Goal: Task Accomplishment & Management: Manage account settings

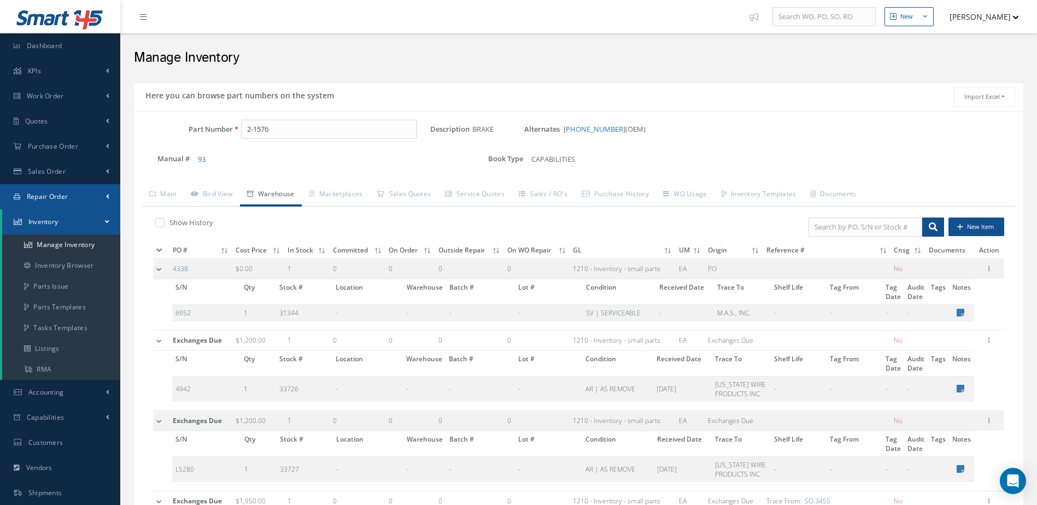
click at [71, 193] on link "Repair Order" at bounding box center [60, 196] width 120 height 25
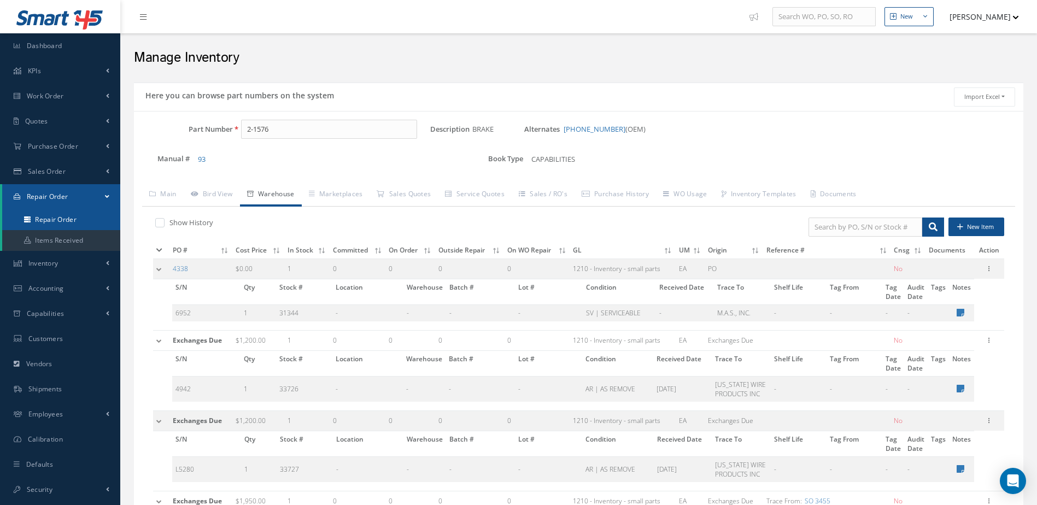
click at [66, 212] on link "Repair Order" at bounding box center [61, 219] width 118 height 21
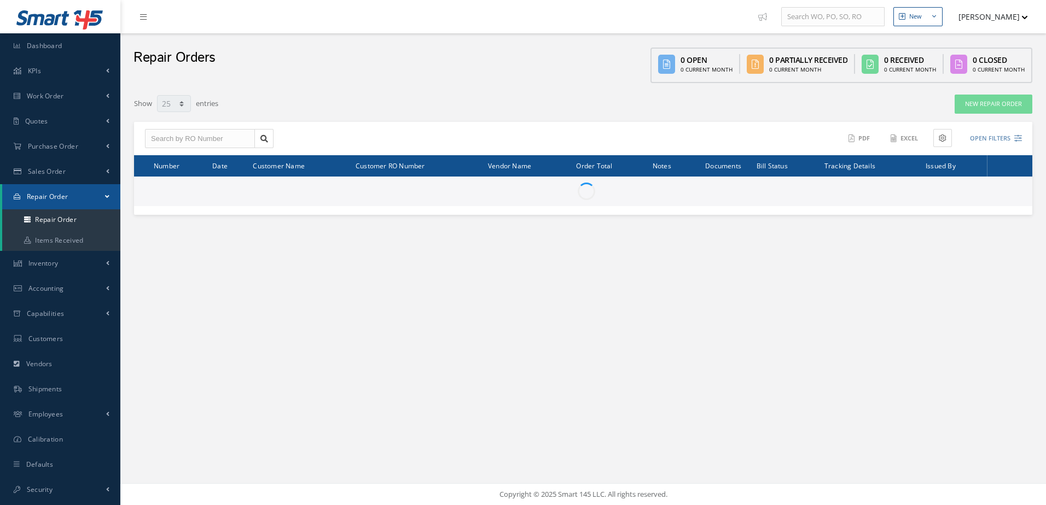
select select "25"
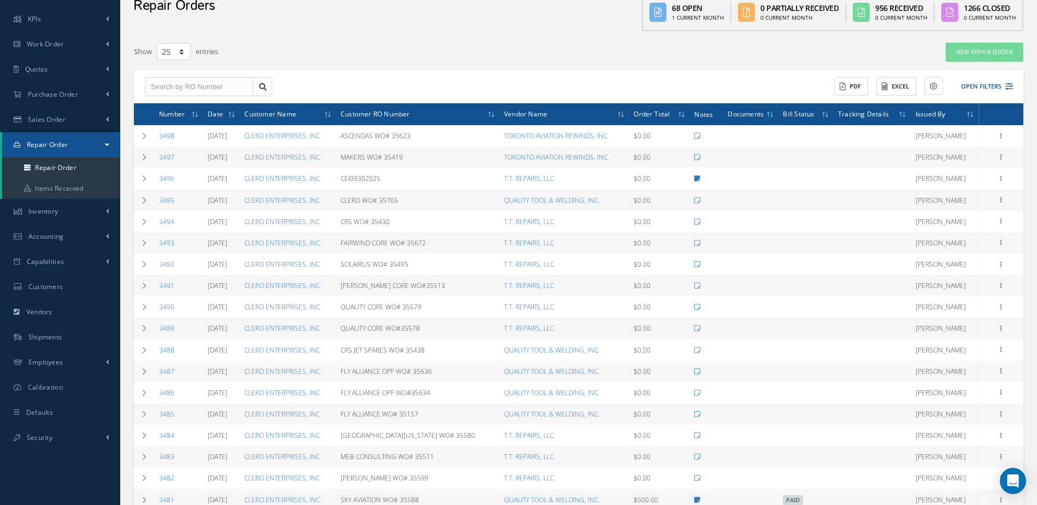
scroll to position [164, 0]
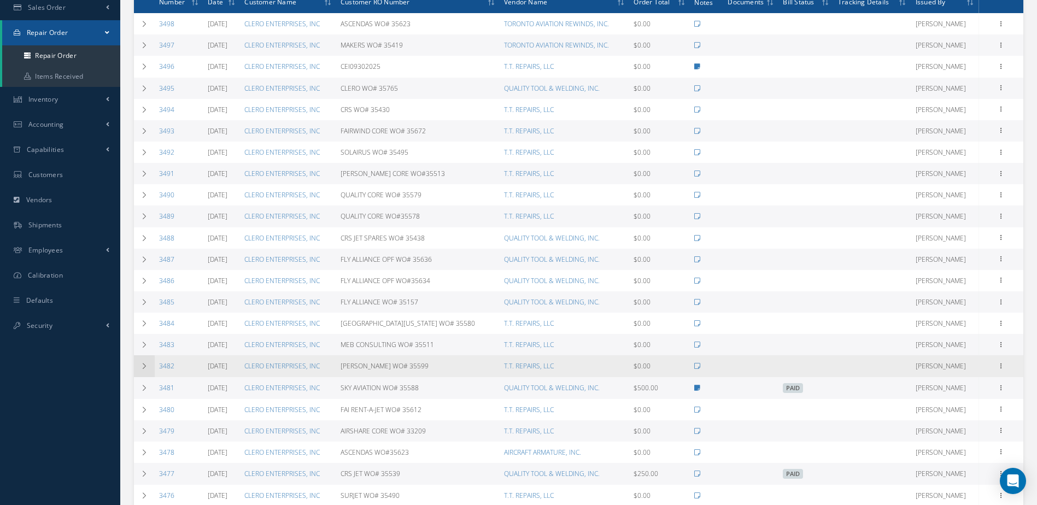
click at [146, 367] on icon at bounding box center [145, 366] width 8 height 7
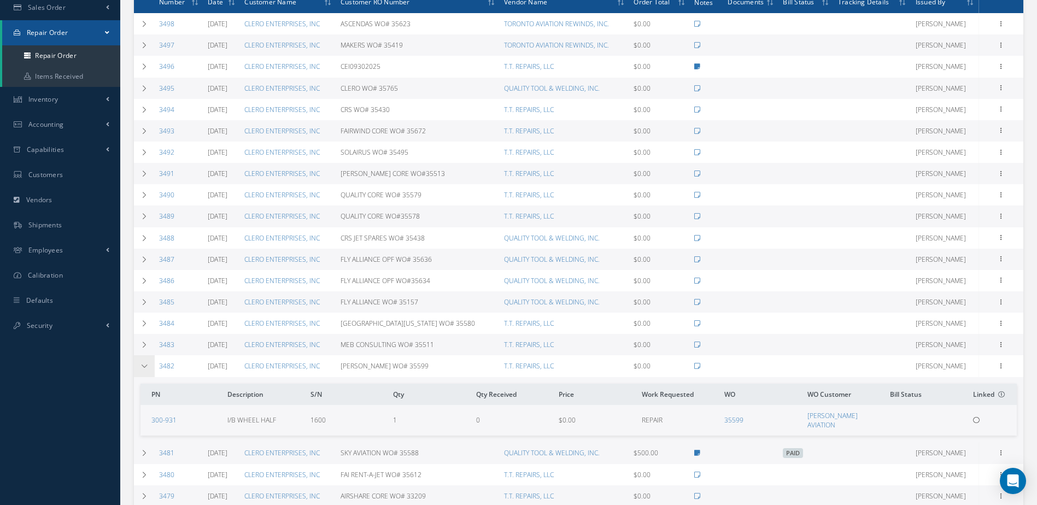
click at [143, 369] on icon at bounding box center [145, 366] width 8 height 7
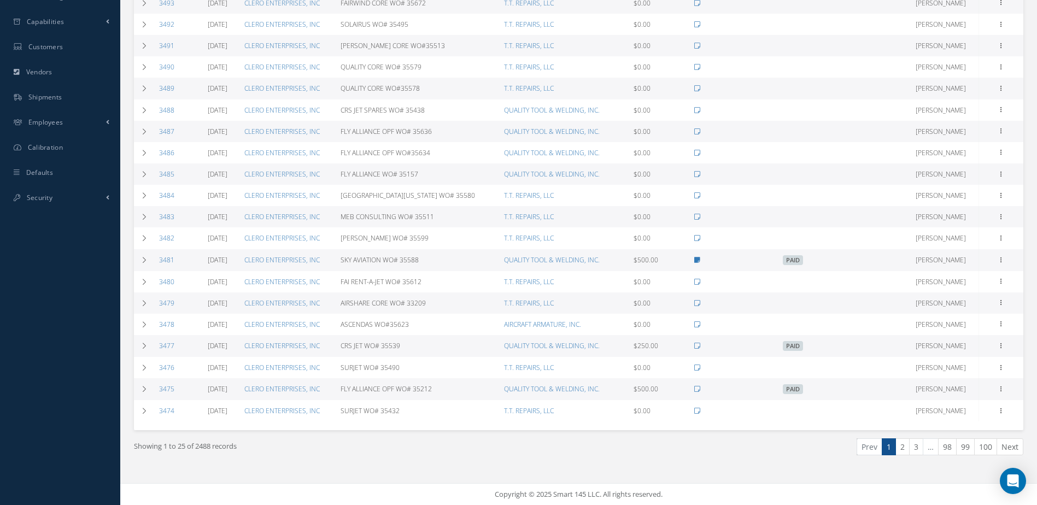
scroll to position [0, 0]
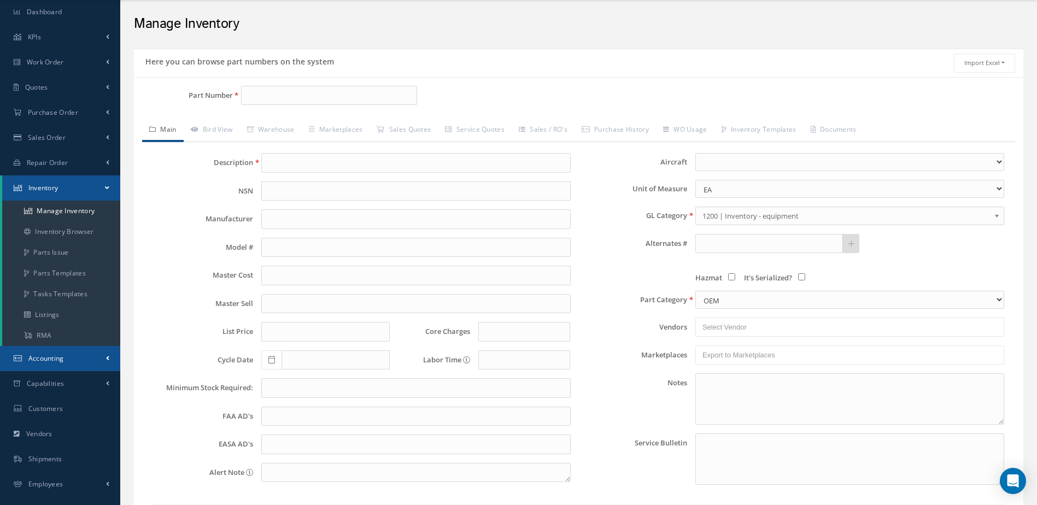
scroll to position [118, 0]
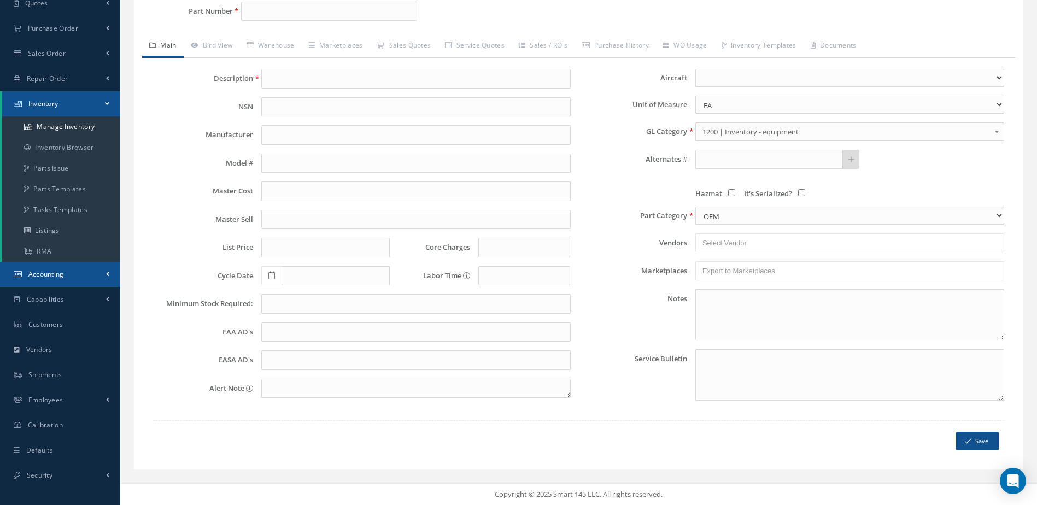
click at [71, 274] on link "Accounting" at bounding box center [60, 274] width 120 height 25
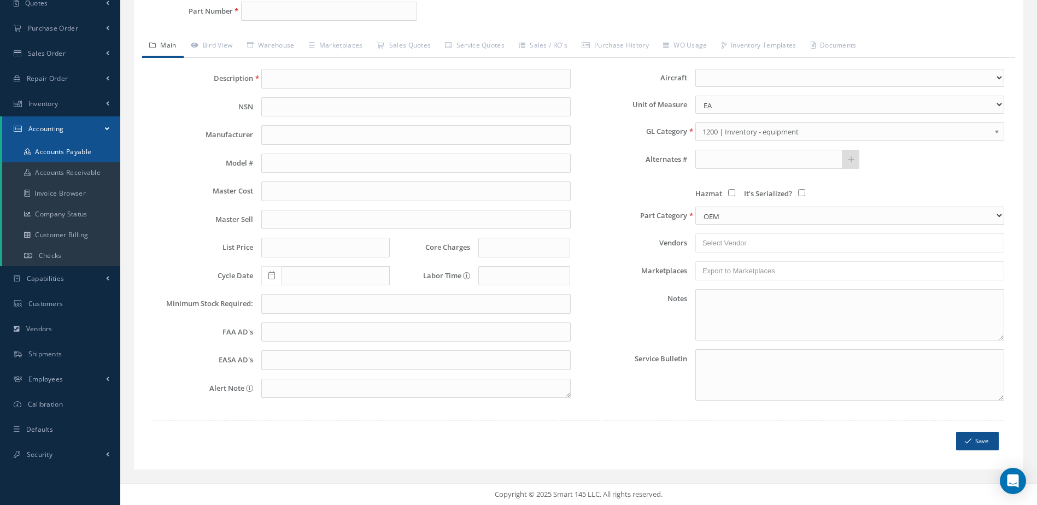
click at [70, 144] on link "Accounts Payable" at bounding box center [61, 152] width 118 height 21
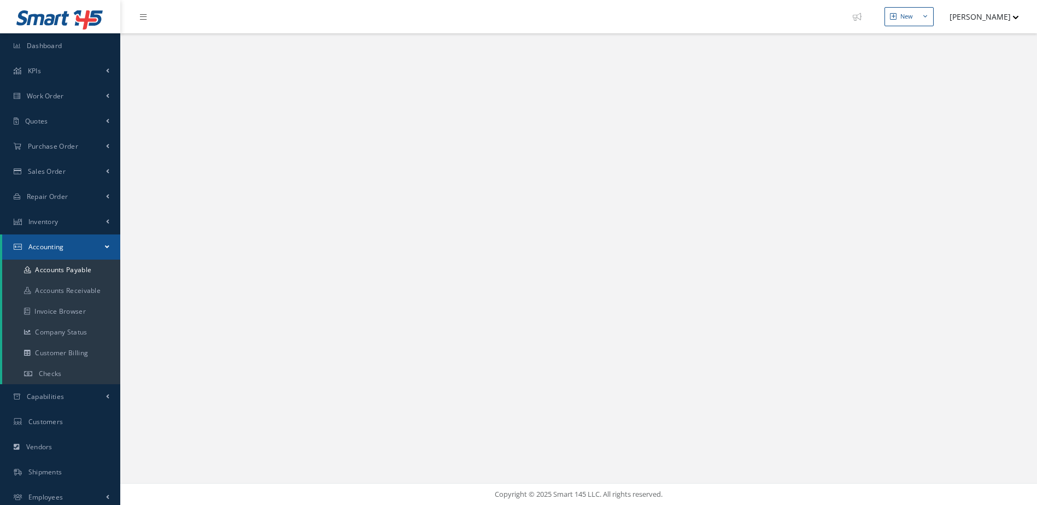
select select "25"
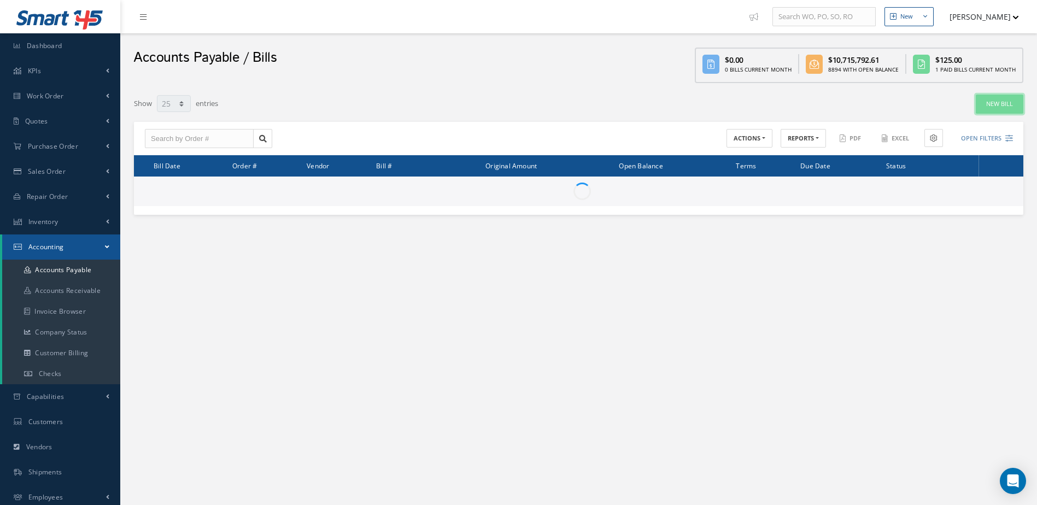
click at [1002, 107] on link "New Bill" at bounding box center [1000, 104] width 48 height 19
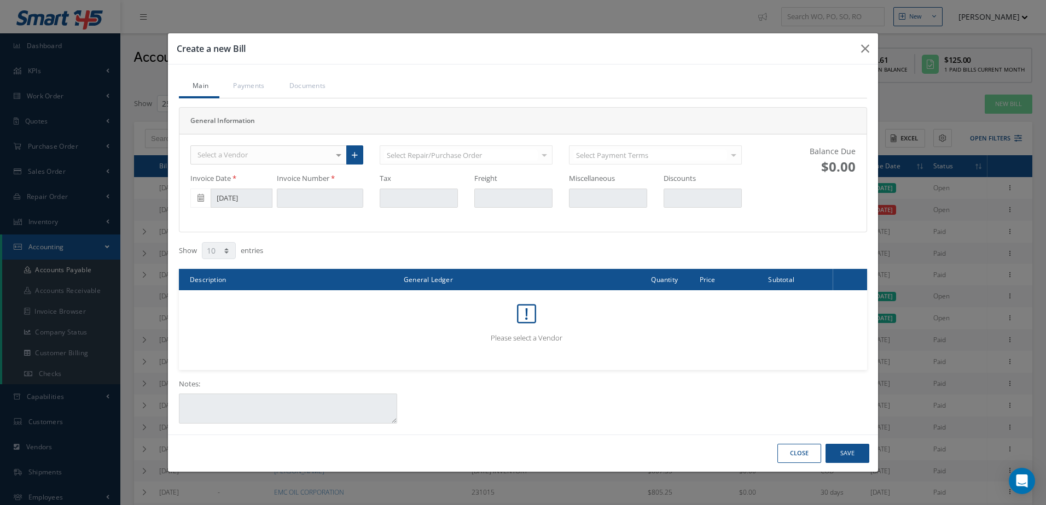
click at [260, 154] on div "Select a Vendor" at bounding box center [268, 155] width 156 height 20
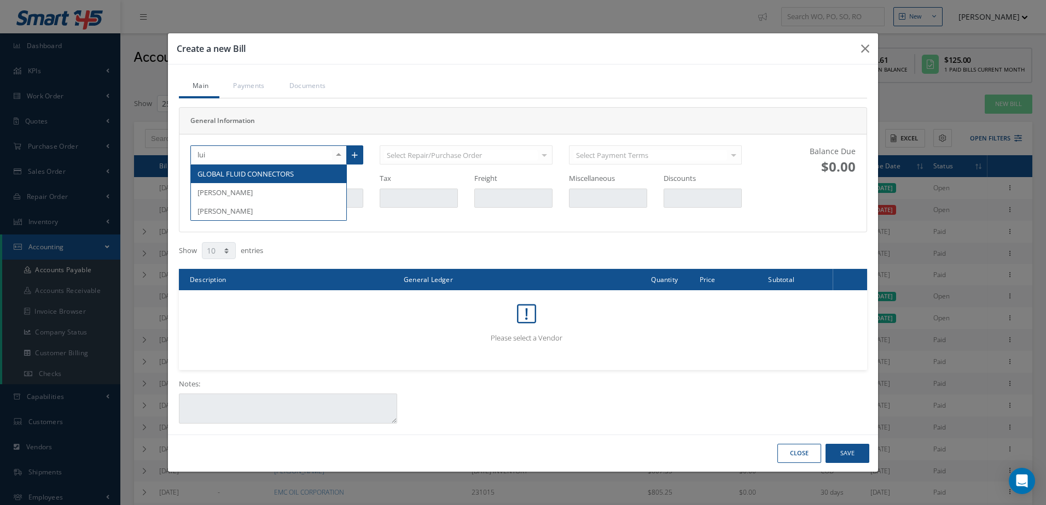
type input "luis"
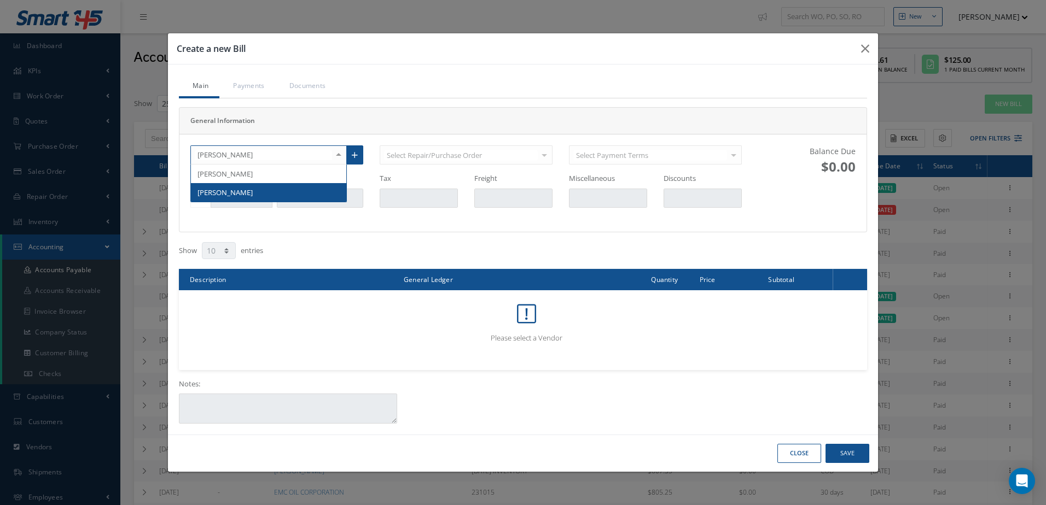
click at [273, 193] on span "[PERSON_NAME]" at bounding box center [268, 192] width 155 height 19
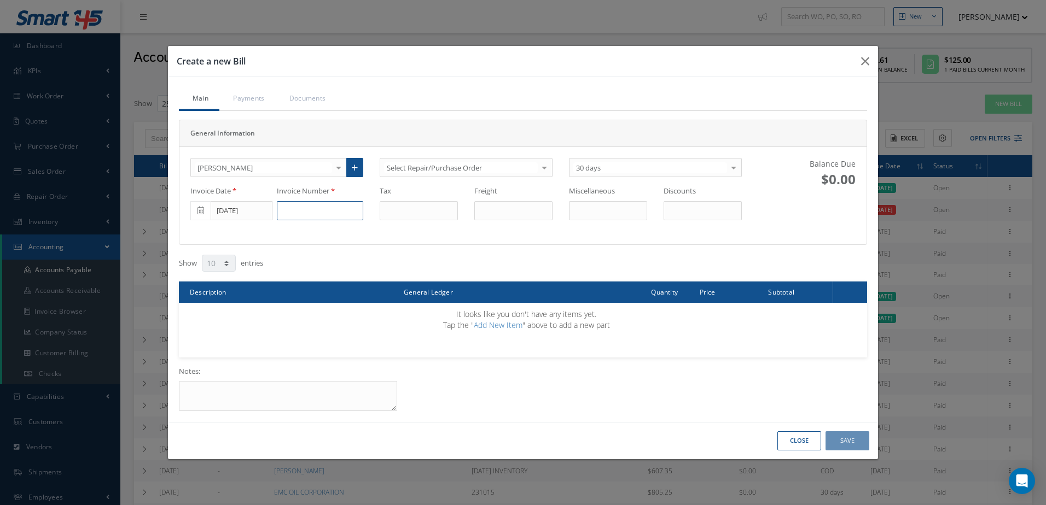
click at [310, 212] on input at bounding box center [320, 211] width 86 height 20
click at [318, 213] on input at bounding box center [320, 211] width 86 height 20
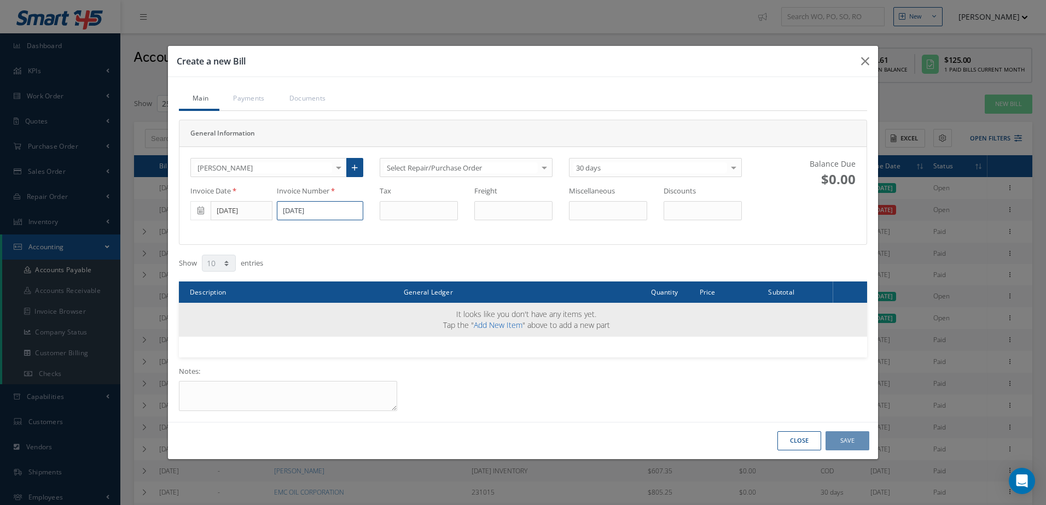
type input "10/1/2025"
click at [499, 325] on link "Add New Item" at bounding box center [498, 325] width 49 height 10
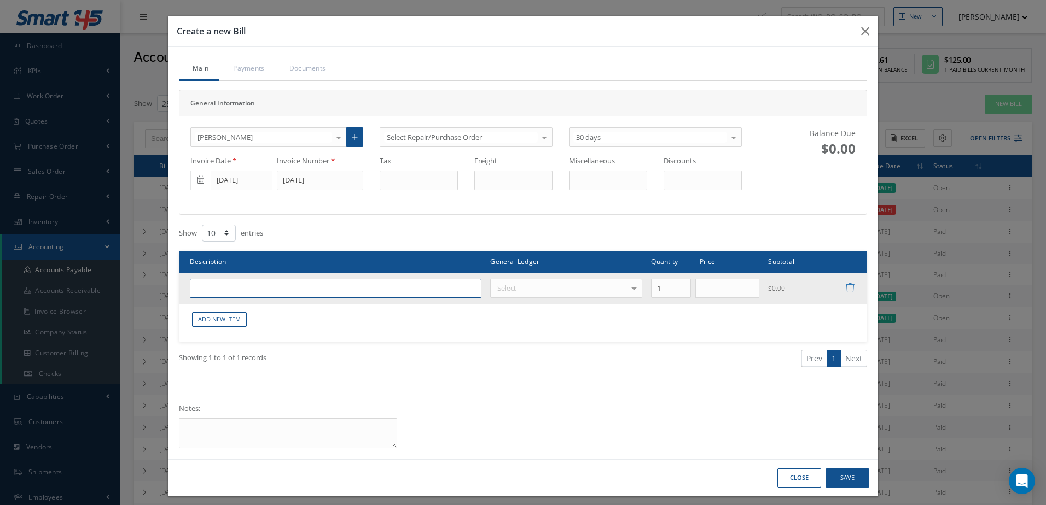
click at [306, 288] on input "text" at bounding box center [335, 289] width 291 height 20
type input "e"
type input "ELECTRICAL WAREHOSUE WORK"
click at [580, 292] on div "Select" at bounding box center [566, 288] width 152 height 19
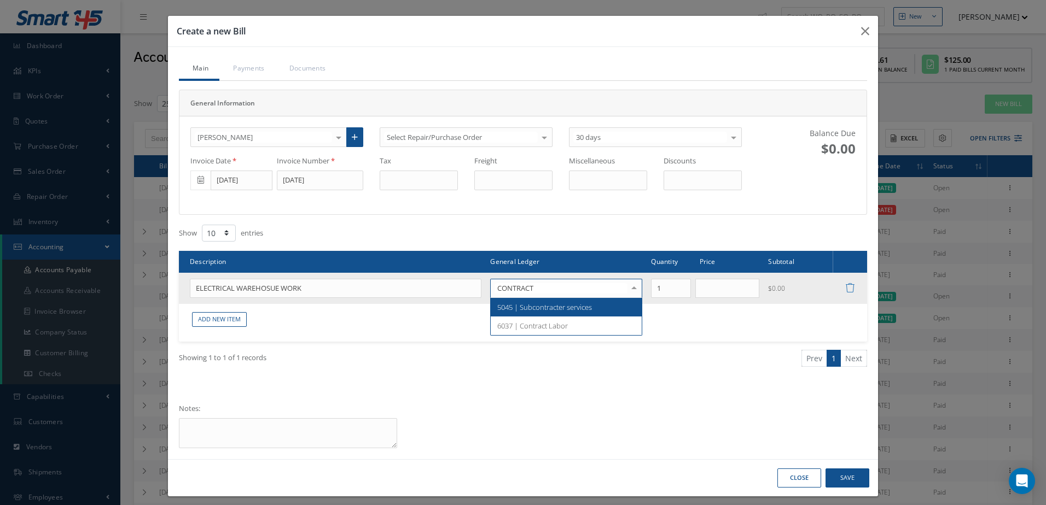
type input "CONTRACT"
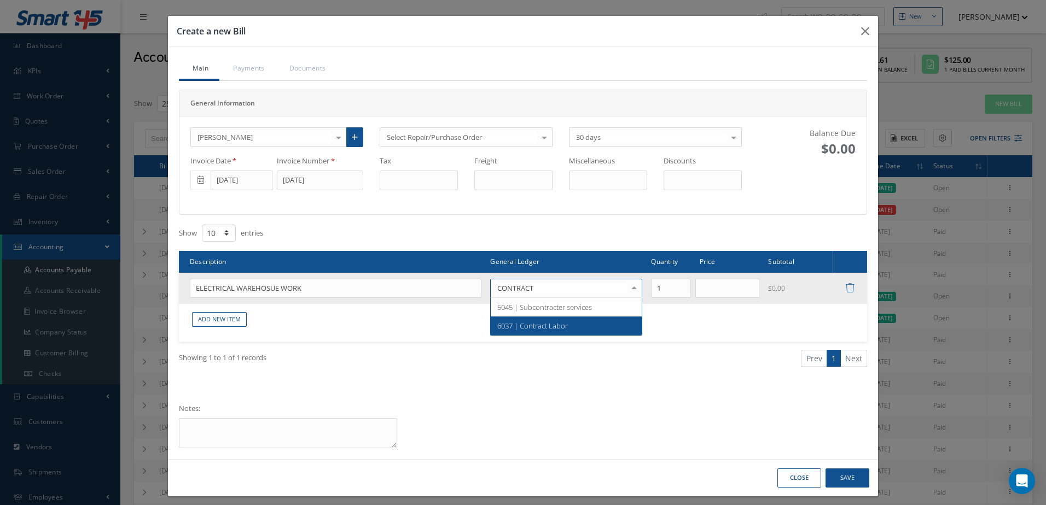
click at [581, 333] on span "6037 | Contract Labor" at bounding box center [566, 326] width 151 height 19
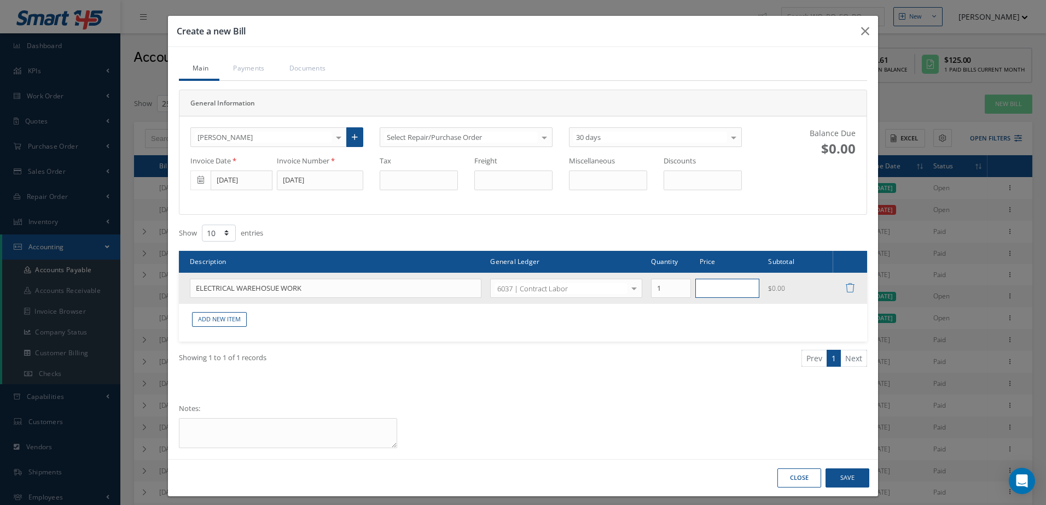
click at [722, 295] on input "text" at bounding box center [727, 289] width 65 height 20
type input "1500.00"
click at [776, 288] on td "$1,500.00" at bounding box center [797, 289] width 69 height 32
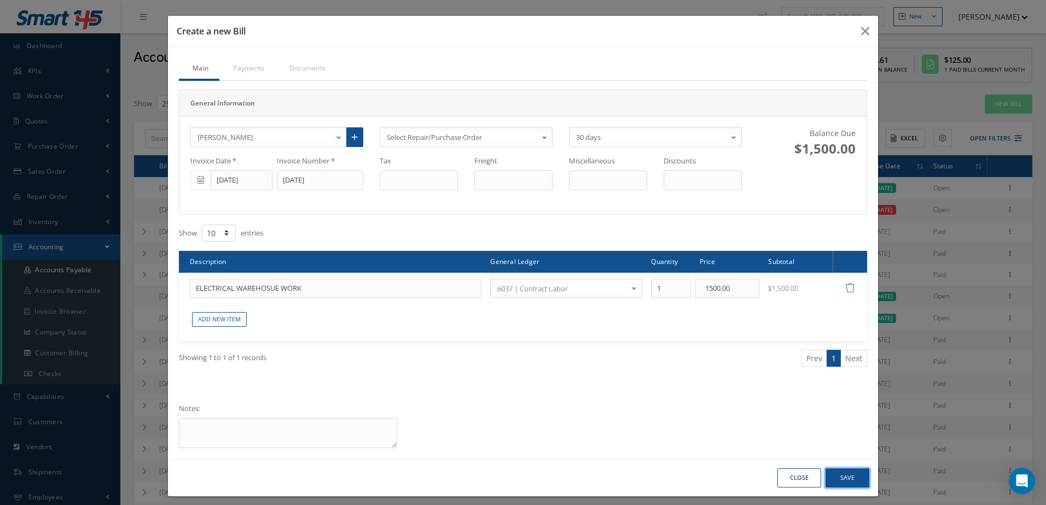
click at [845, 477] on button "Save" at bounding box center [847, 478] width 44 height 19
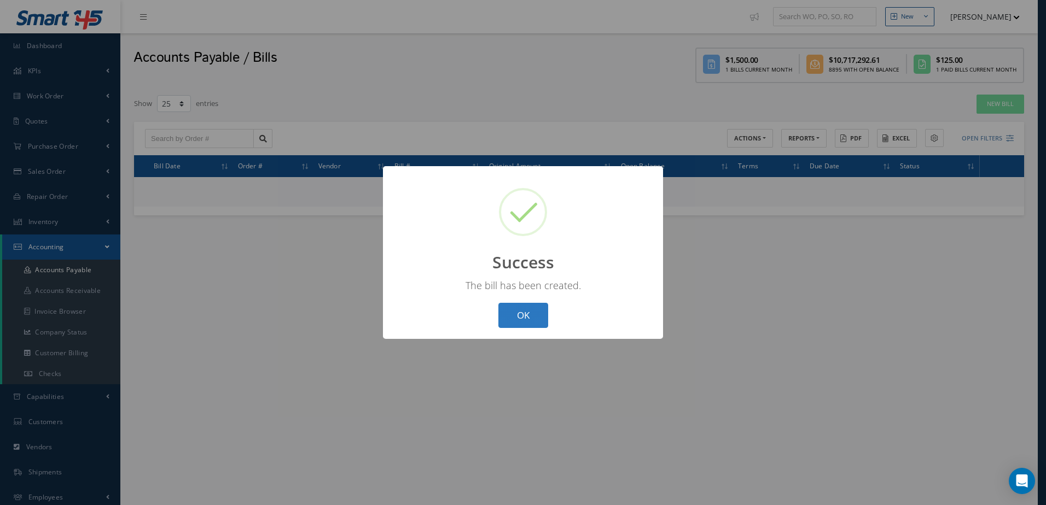
click at [526, 318] on button "OK" at bounding box center [523, 316] width 50 height 26
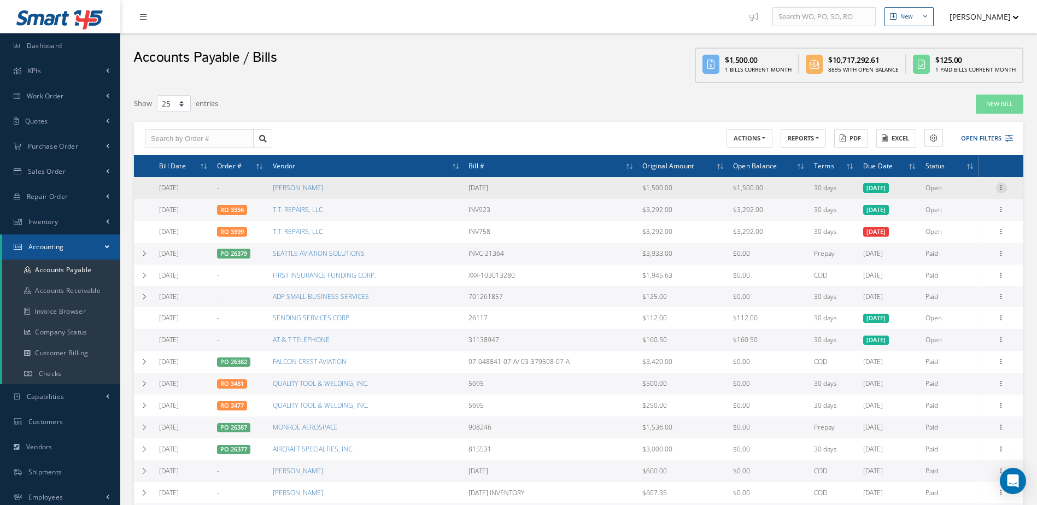
click at [1005, 187] on icon at bounding box center [1001, 187] width 11 height 9
click at [879, 189] on span "10/31/2025" at bounding box center [877, 188] width 26 height 10
click at [1004, 190] on icon at bounding box center [1001, 187] width 11 height 9
click at [963, 191] on link "Edit" at bounding box center [951, 195] width 86 height 14
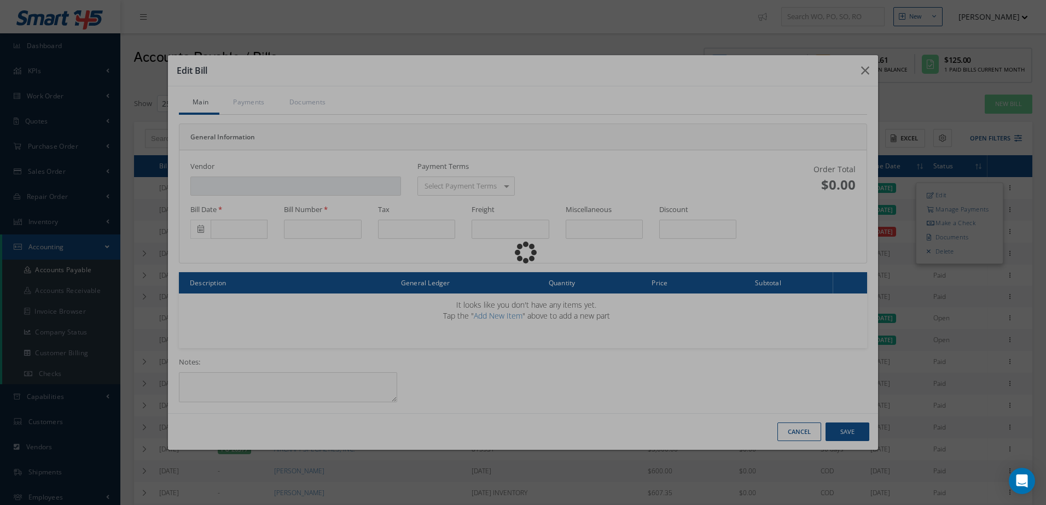
type input "[PERSON_NAME]"
type input "[DATE]"
type input "10/1/2025"
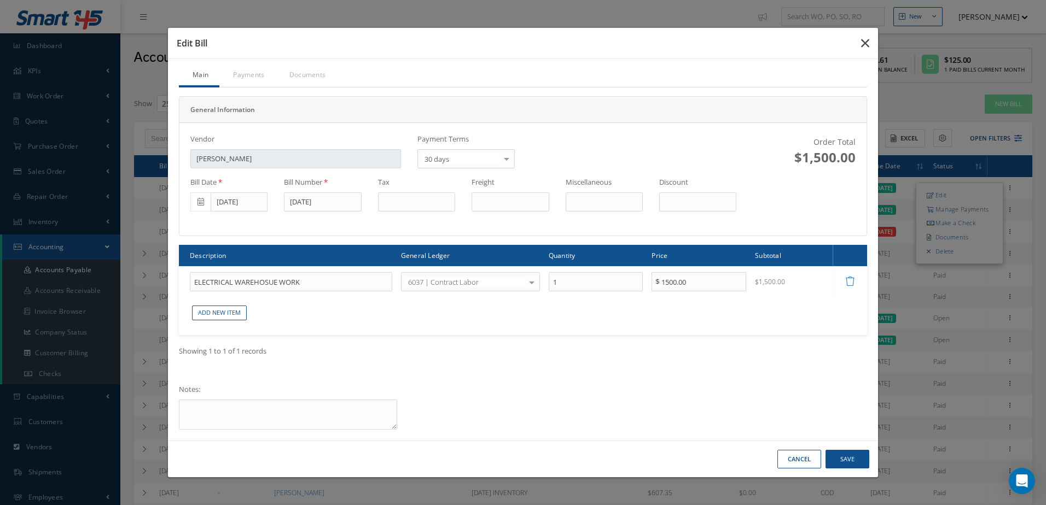
click at [867, 42] on icon "button" at bounding box center [865, 43] width 8 height 13
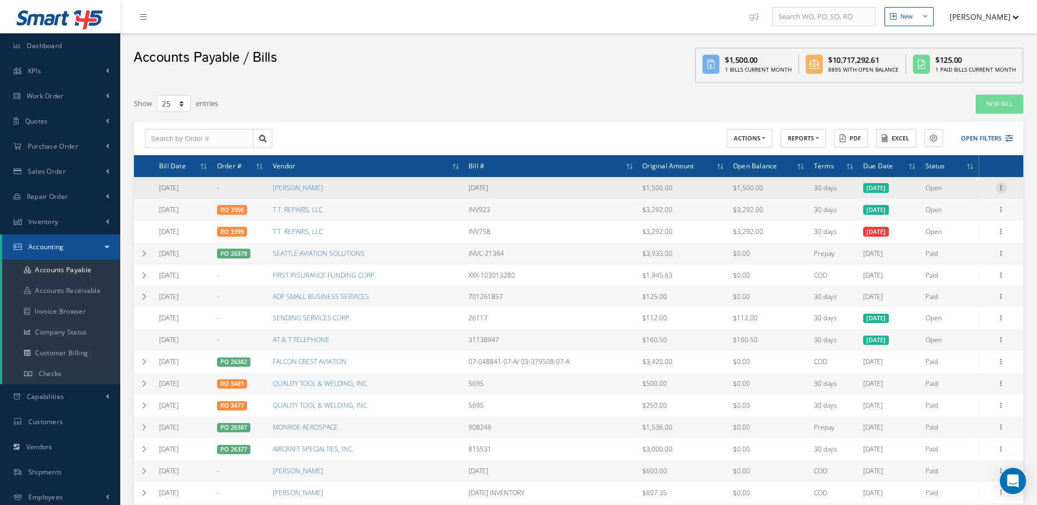
click at [1002, 188] on icon at bounding box center [1001, 187] width 11 height 9
click at [965, 221] on link "Make a Check" at bounding box center [951, 224] width 86 height 14
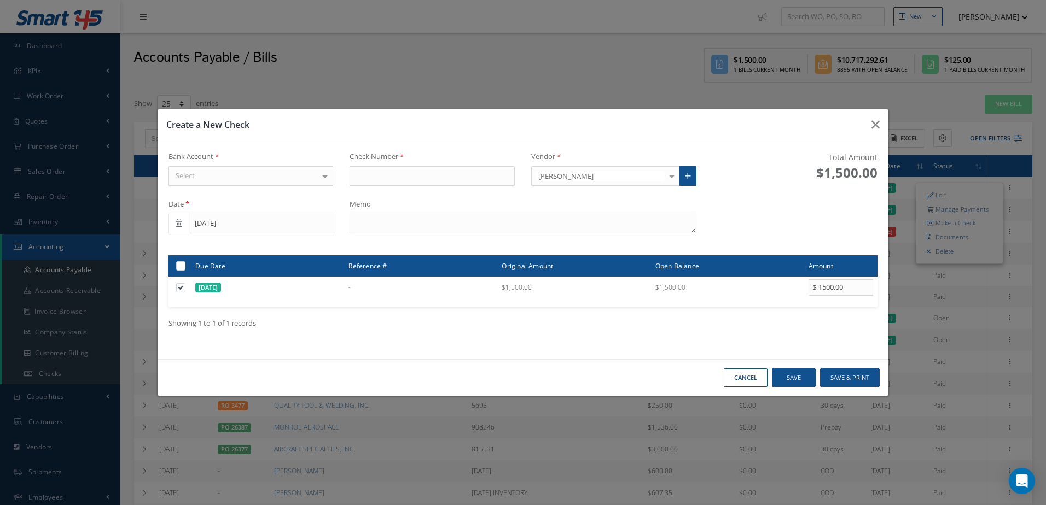
click at [264, 179] on div "Select" at bounding box center [250, 176] width 165 height 20
click at [264, 191] on span "[PERSON_NAME] FARGO" at bounding box center [251, 195] width 164 height 19
type input "17412"
click at [854, 376] on button "Save & Print" at bounding box center [850, 378] width 60 height 19
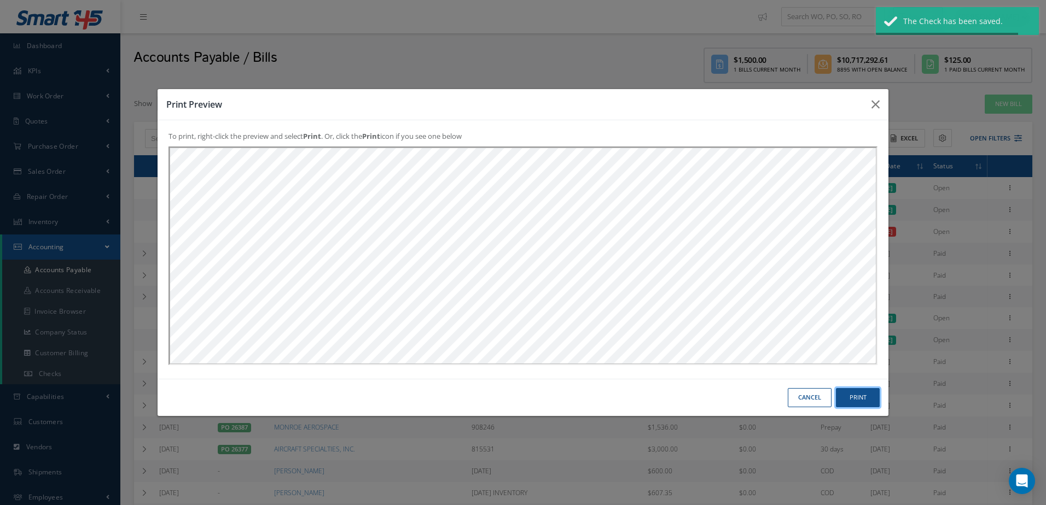
click at [854, 403] on button "Print" at bounding box center [858, 397] width 44 height 19
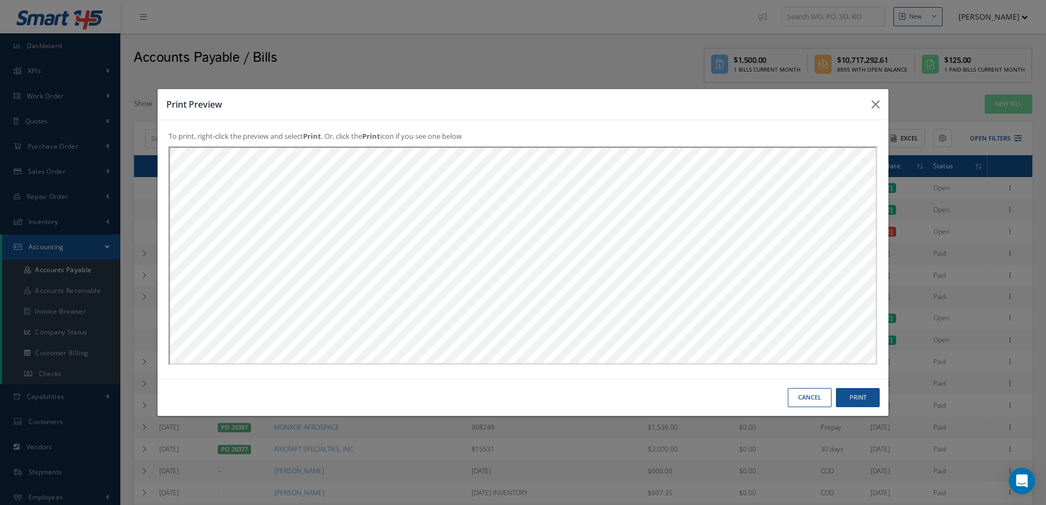
click at [808, 398] on button "Cancel" at bounding box center [810, 397] width 44 height 19
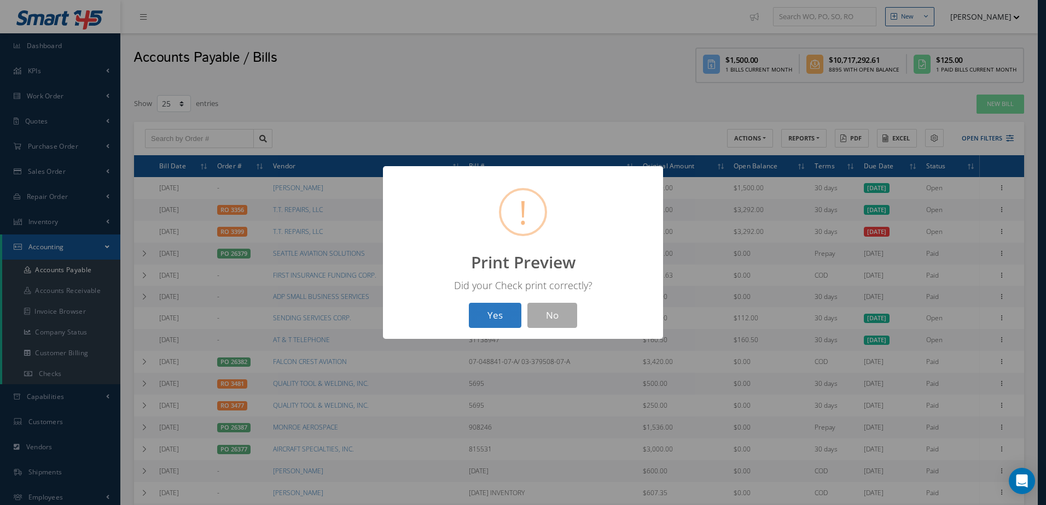
click at [483, 307] on button "Yes" at bounding box center [495, 316] width 53 height 26
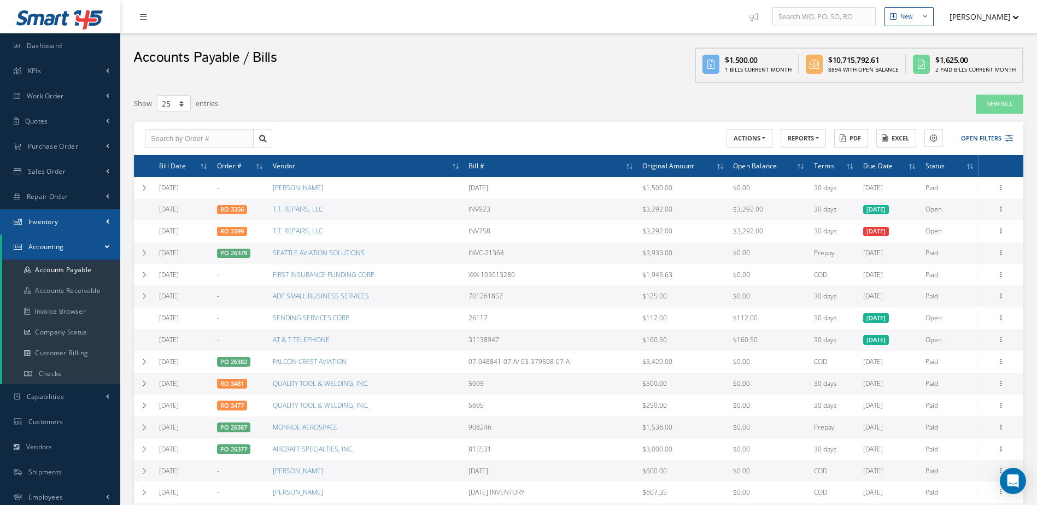
click at [61, 225] on link "Inventory" at bounding box center [60, 221] width 120 height 25
click at [59, 243] on link "Manage Inventory" at bounding box center [61, 245] width 118 height 21
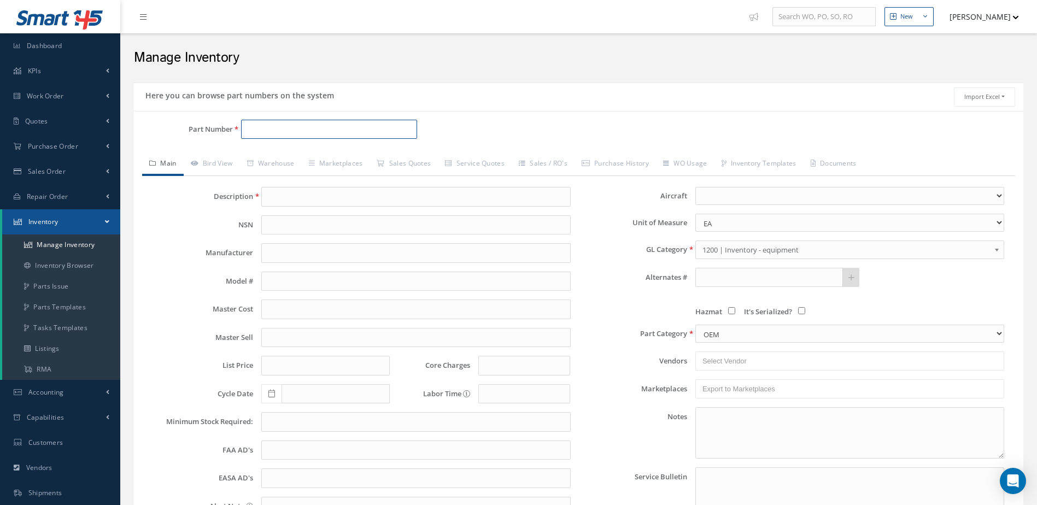
click at [271, 135] on input "Part Number" at bounding box center [329, 130] width 177 height 20
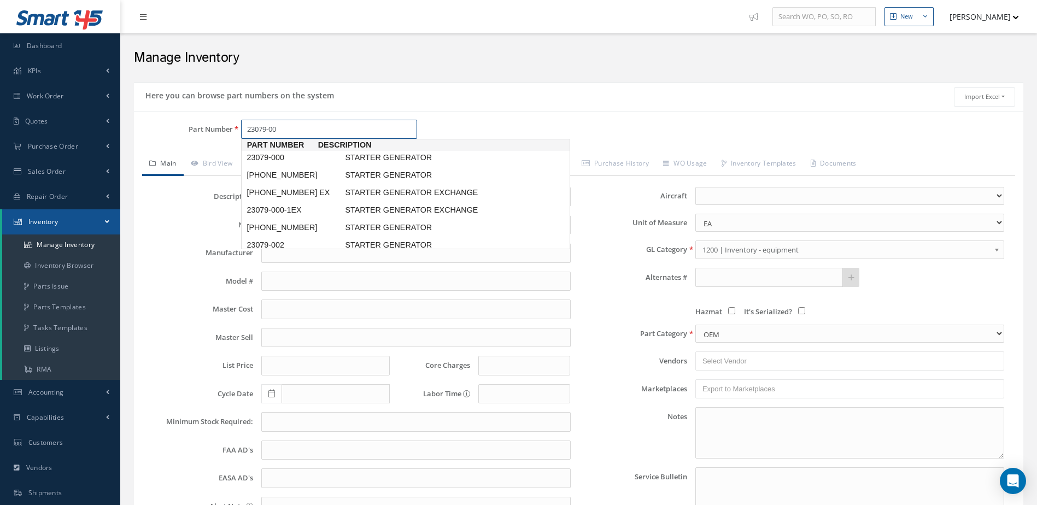
type input "23079-005"
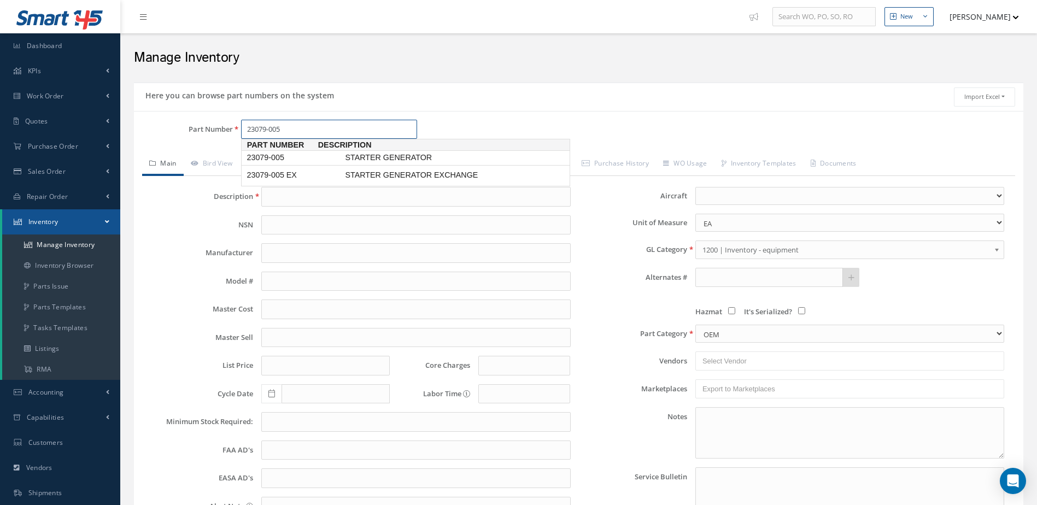
click at [305, 159] on span "23079-005" at bounding box center [293, 157] width 98 height 11
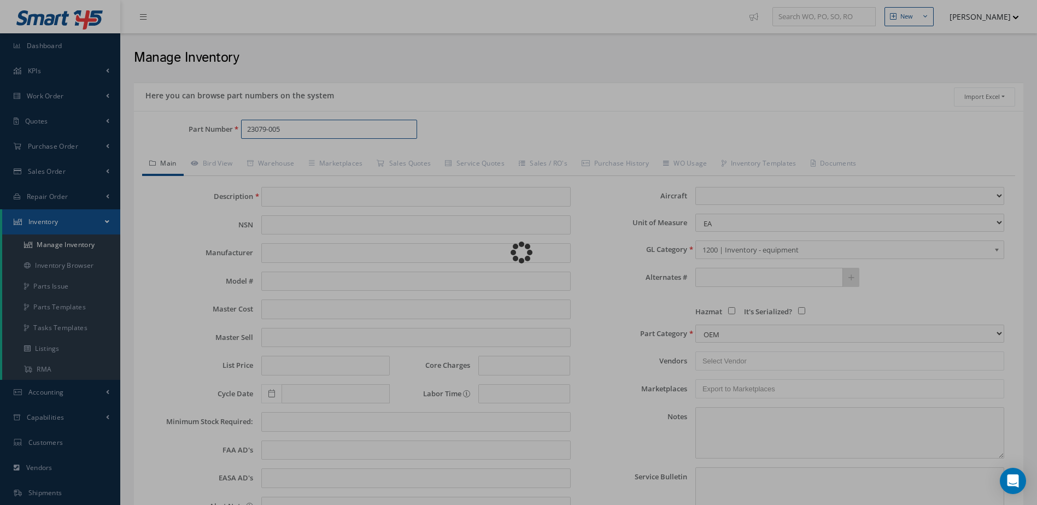
type input "STARTER GENERATOR"
type input "BF GOODRICH"
type input "5500.00"
type input "0.00"
type input "9800.00"
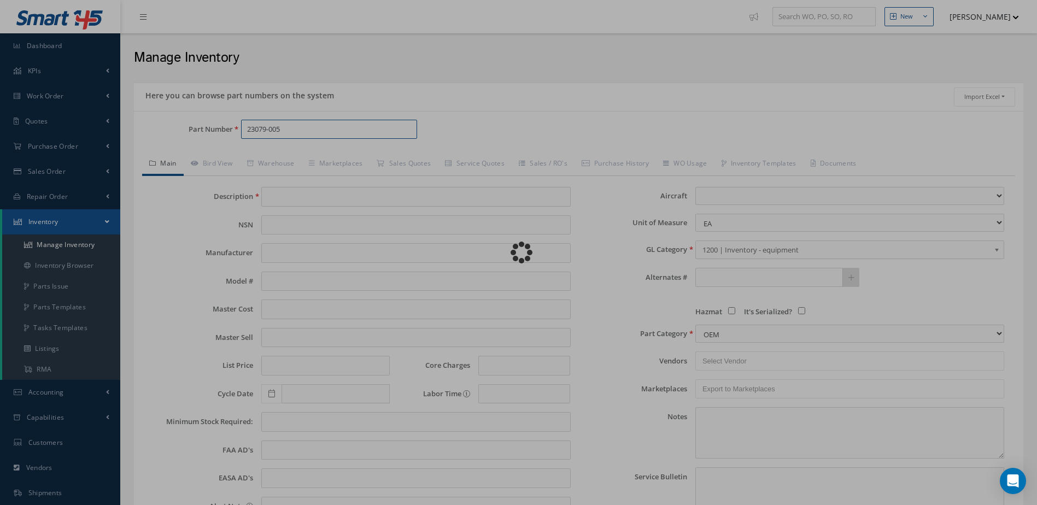
type input "0.00"
select select "40"
type textarea "MAY 2024: STD OH $1,650.00 STD OH / OH EX $1,750.00 CORE VALUE $8,200. - -- JUL…"
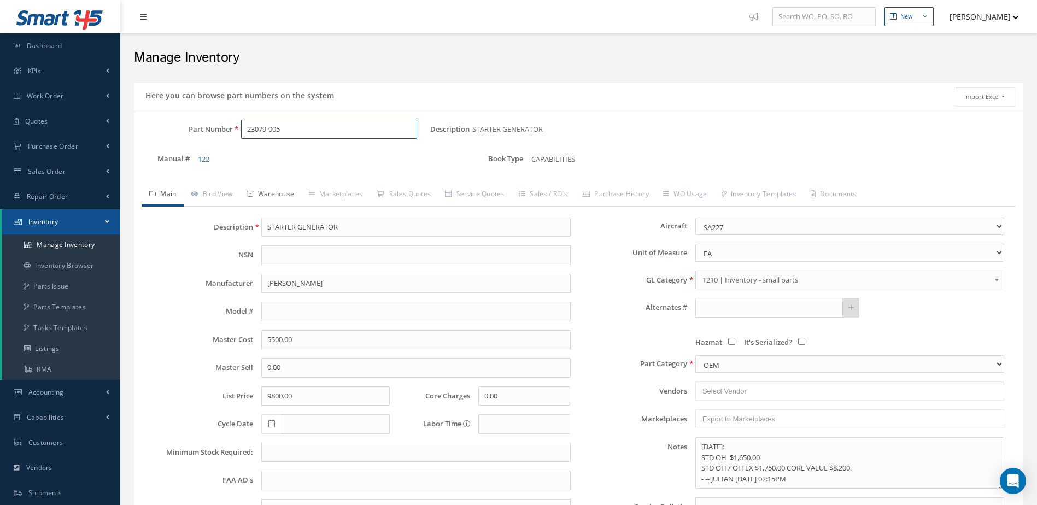
type input "23079-005"
click at [276, 195] on link "Warehouse" at bounding box center [271, 195] width 62 height 23
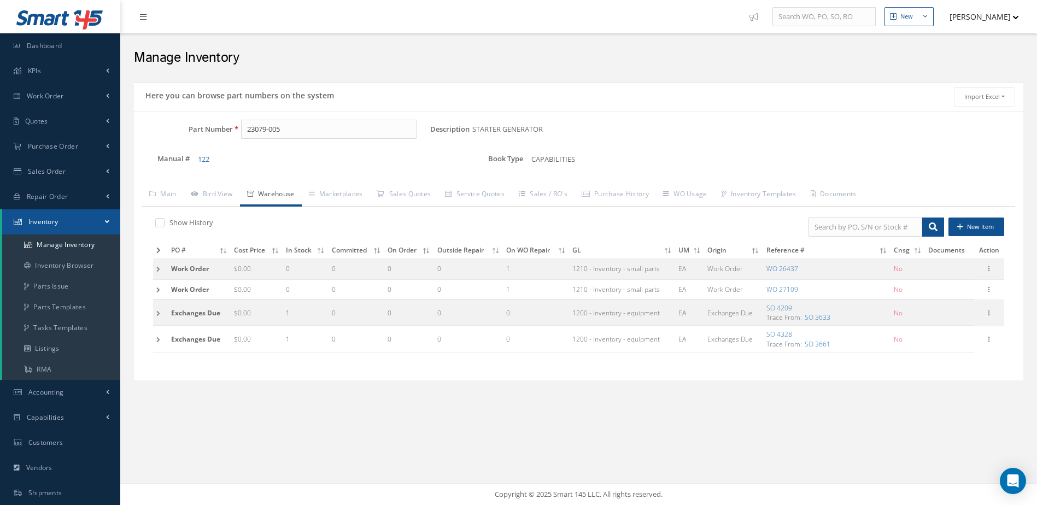
click at [159, 247] on icon at bounding box center [158, 250] width 4 height 7
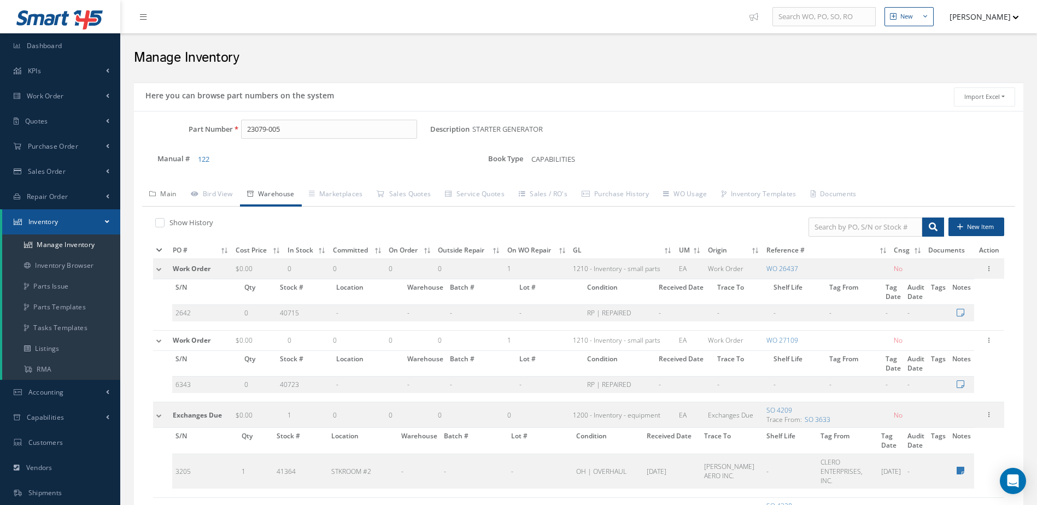
click at [174, 193] on link "Main" at bounding box center [163, 195] width 42 height 23
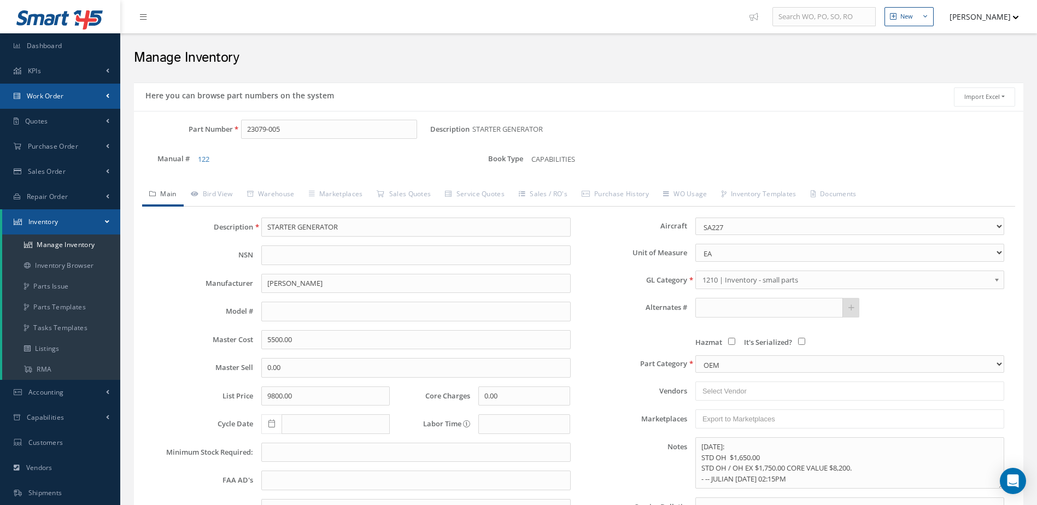
click at [63, 96] on span "Work Order" at bounding box center [45, 95] width 37 height 9
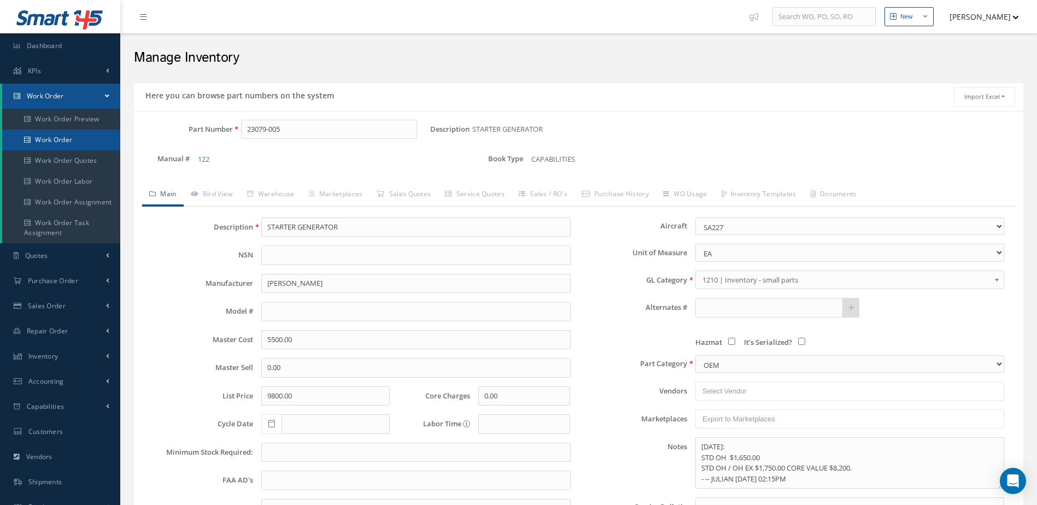
click at [65, 138] on link "Work Order" at bounding box center [61, 140] width 118 height 21
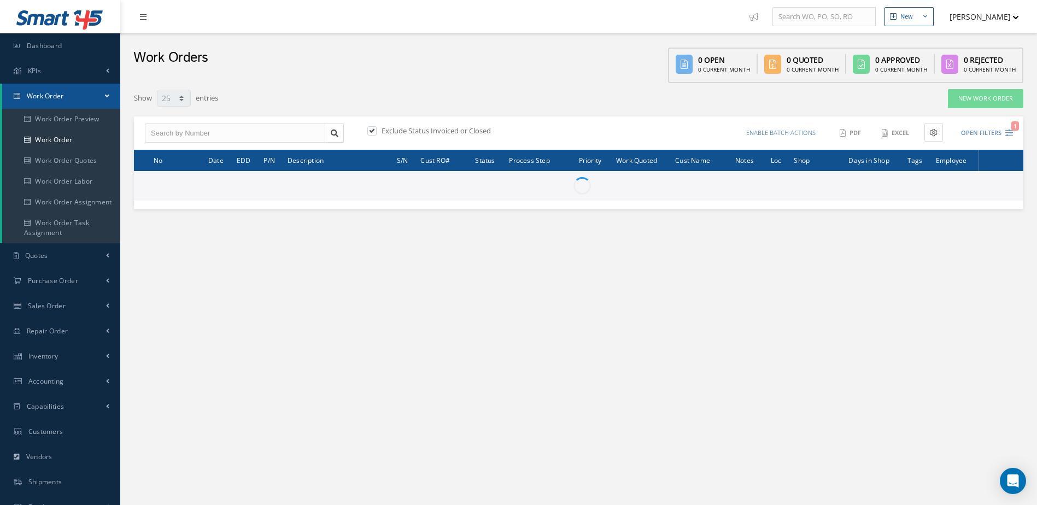
select select "25"
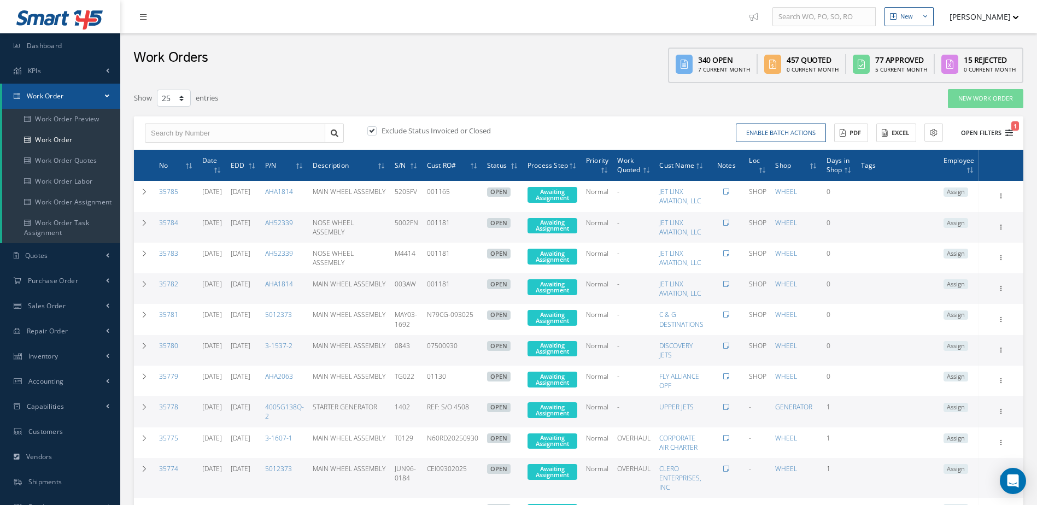
type input "All Work Request"
type input "All Work Performed"
type input "All Status"
type input "WO Part Status"
click at [1010, 132] on icon "1" at bounding box center [1010, 133] width 8 height 8
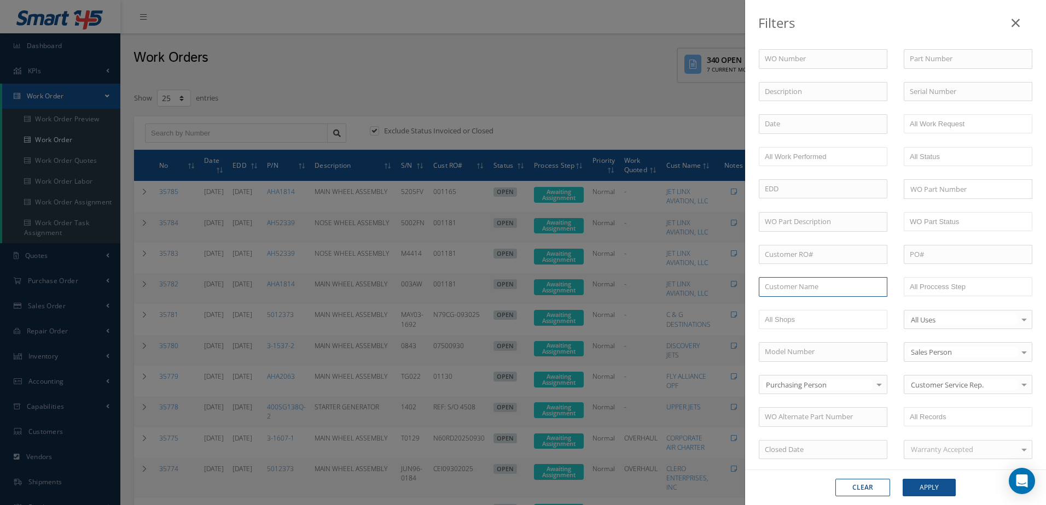
click at [813, 284] on input "text" at bounding box center [823, 287] width 129 height 20
type input "AEROSPARE GROUP"
click at [935, 487] on button "Apply" at bounding box center [928, 488] width 53 height 18
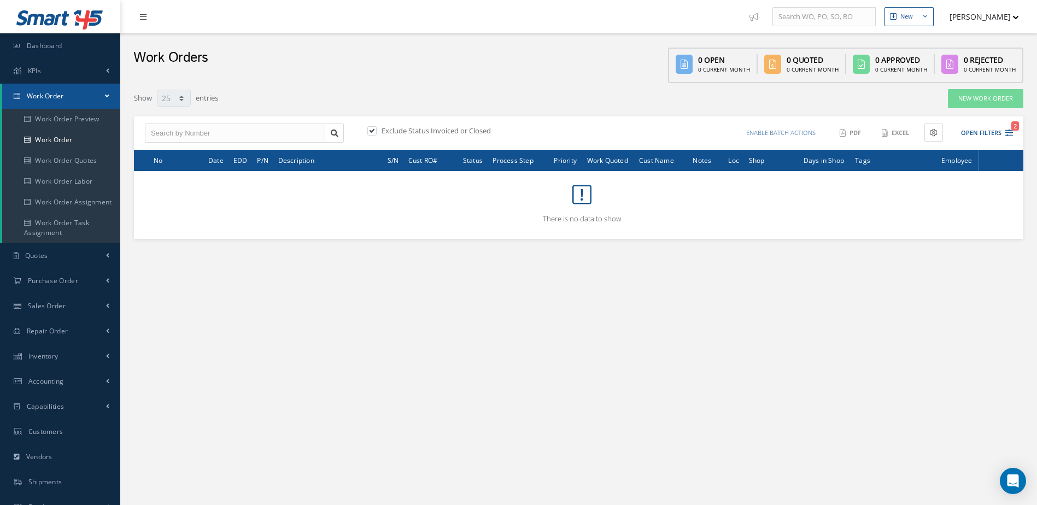
click at [376, 131] on label at bounding box center [377, 131] width 3 height 10
click at [370, 131] on input "checkbox" at bounding box center [371, 131] width 7 height 7
checkbox input "false"
click at [1011, 130] on icon "1" at bounding box center [1010, 133] width 8 height 8
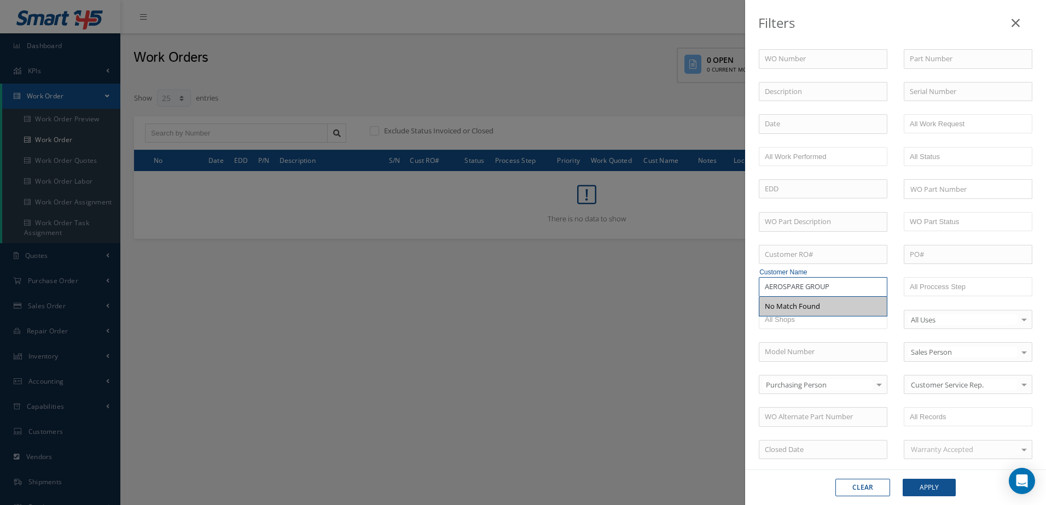
drag, startPoint x: 783, startPoint y: 287, endPoint x: 785, endPoint y: 301, distance: 14.9
click at [783, 288] on input "AEROSPARE GROUP" at bounding box center [823, 287] width 129 height 20
click at [840, 285] on input "AERO SPARE GROUP" at bounding box center [823, 287] width 129 height 20
type input "AERO SPARE"
click at [938, 486] on button "Apply" at bounding box center [928, 488] width 53 height 18
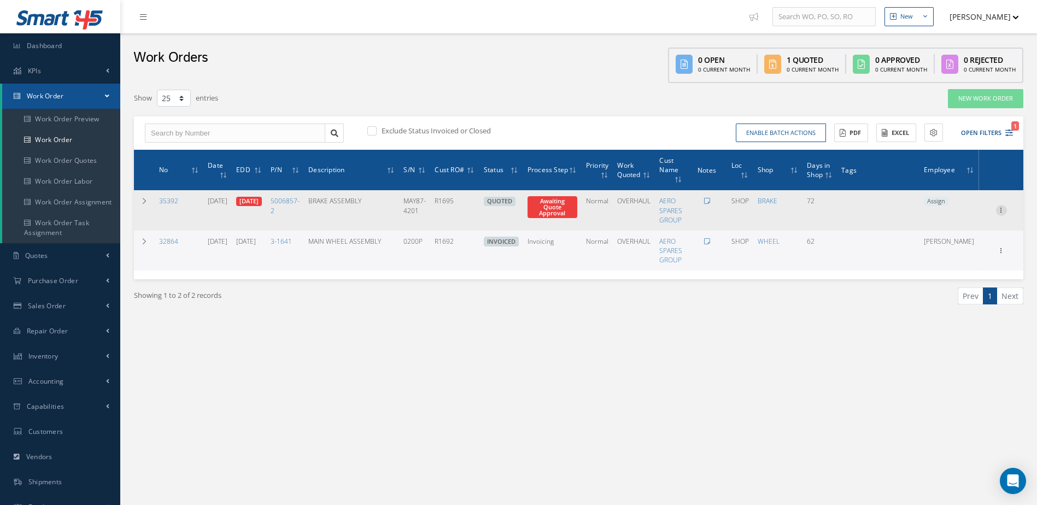
click at [1003, 207] on icon at bounding box center [1001, 209] width 11 height 9
click at [958, 227] on link "Edit" at bounding box center [951, 232] width 86 height 14
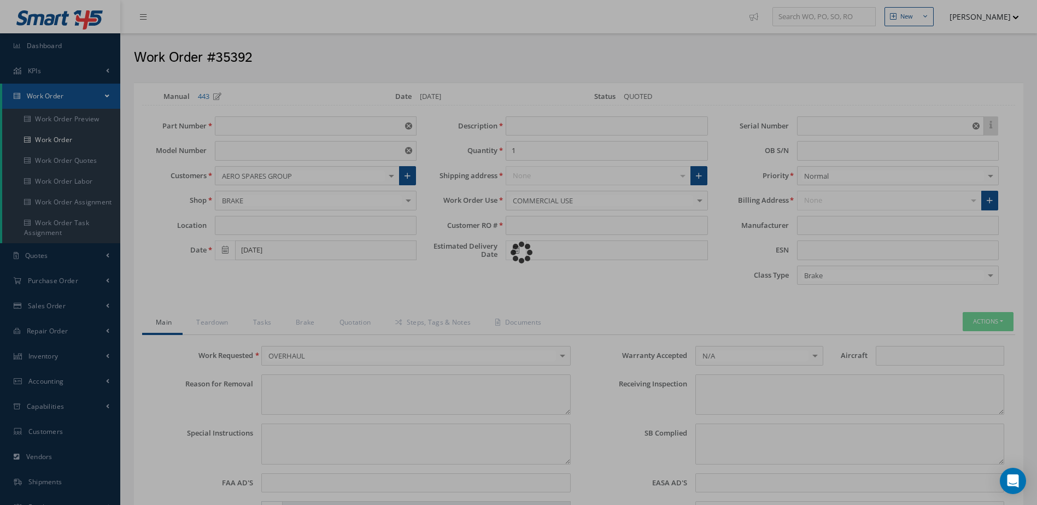
type input "5006857-2"
type input "ATR -42"
type input "SHOP"
type input "07/21/2025"
type input "BRAKE ASSEMBLY"
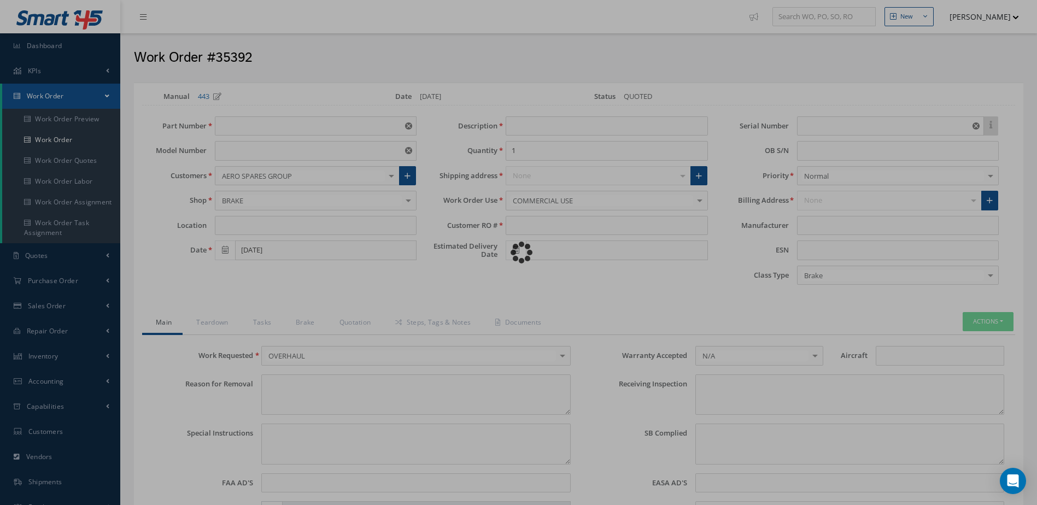
type input "R1695"
type input "08/11/2025"
type input "MAY87-4201"
type textarea "OVERHAUL."
type textarea "EVALUATE FOR OVERHAUL."
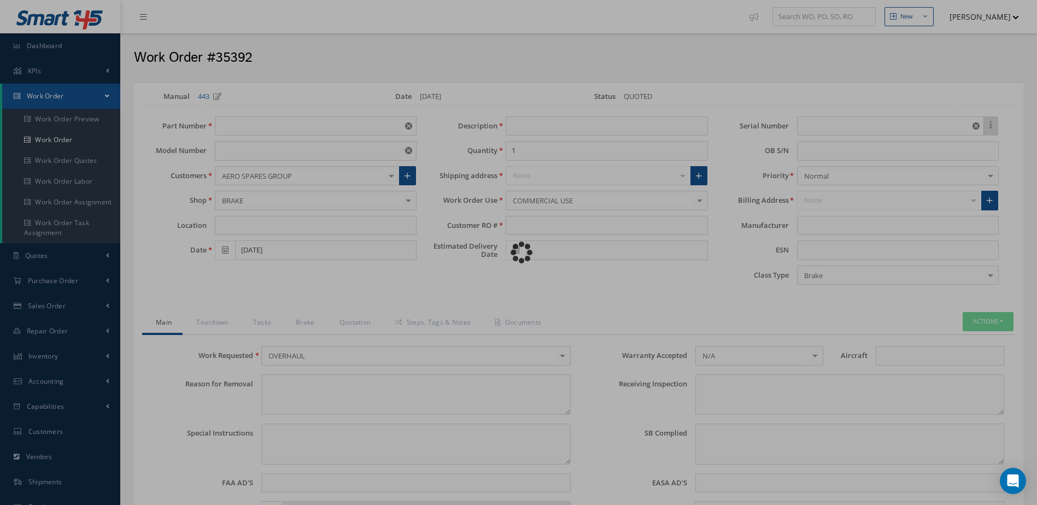
type input "NONE"
type textarea "NO VISUAL DAMAGE"
type textarea "NONE"
type input "NONE"
type input "WHITE"
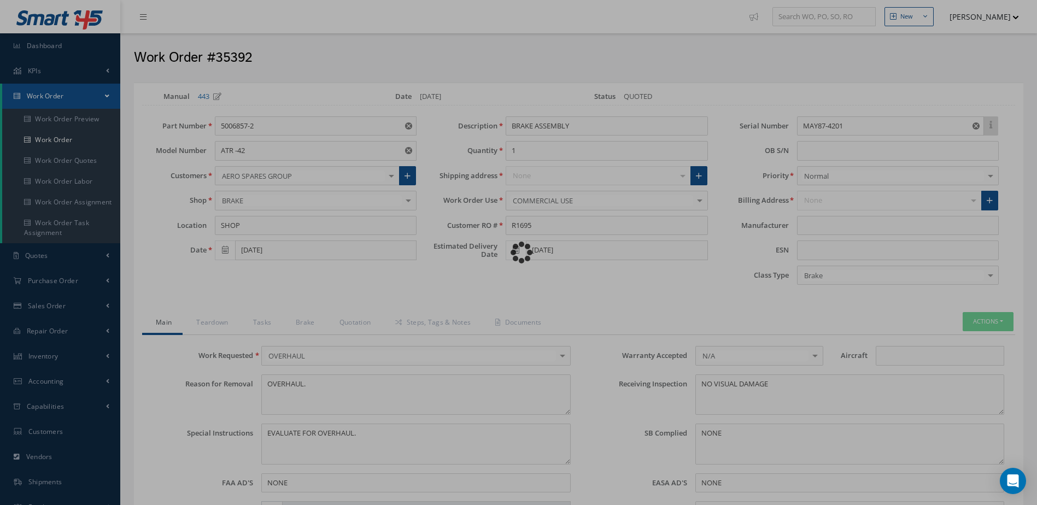
type input "MEGGIT"
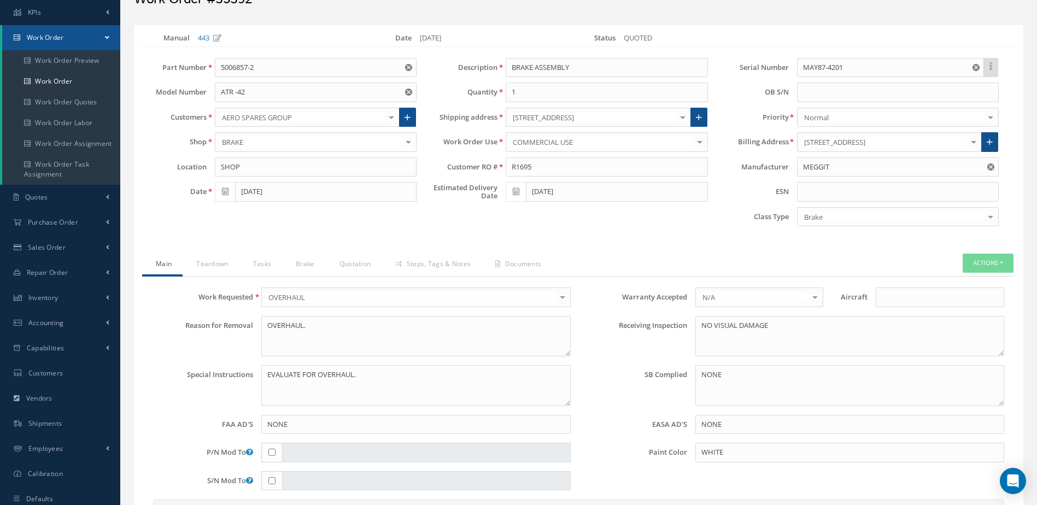
scroll to position [109, 0]
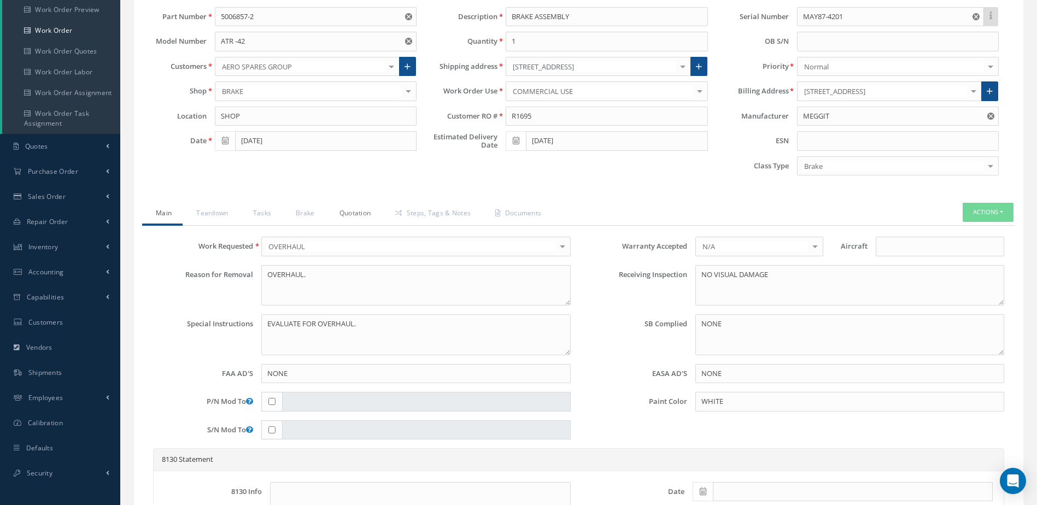
click at [358, 211] on link "Quotation" at bounding box center [354, 214] width 56 height 23
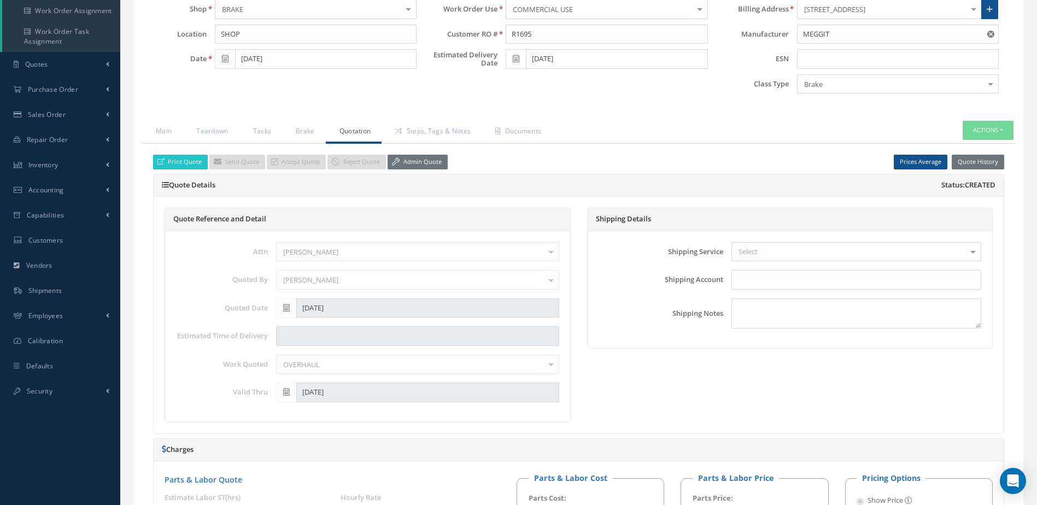
scroll to position [173, 0]
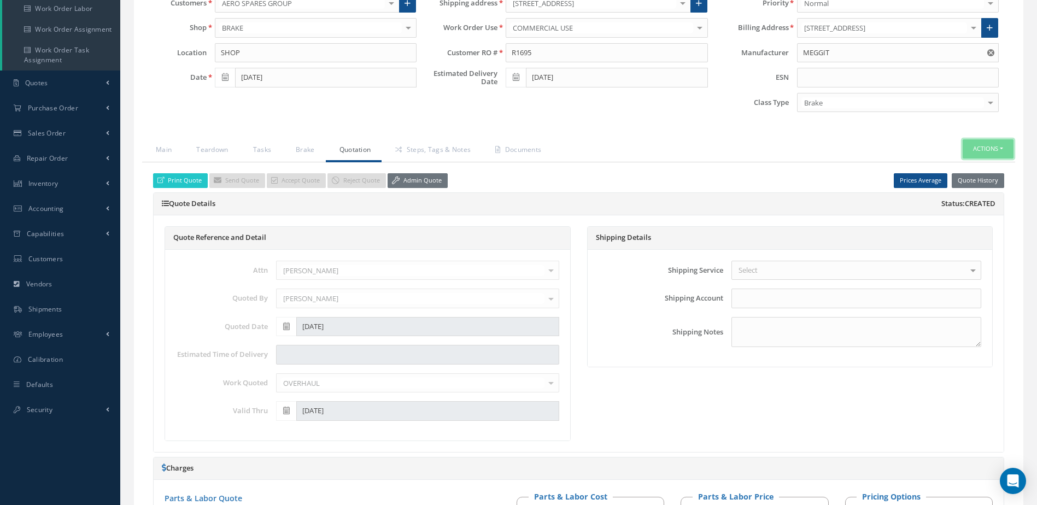
click at [981, 150] on button "Actions" at bounding box center [988, 148] width 51 height 19
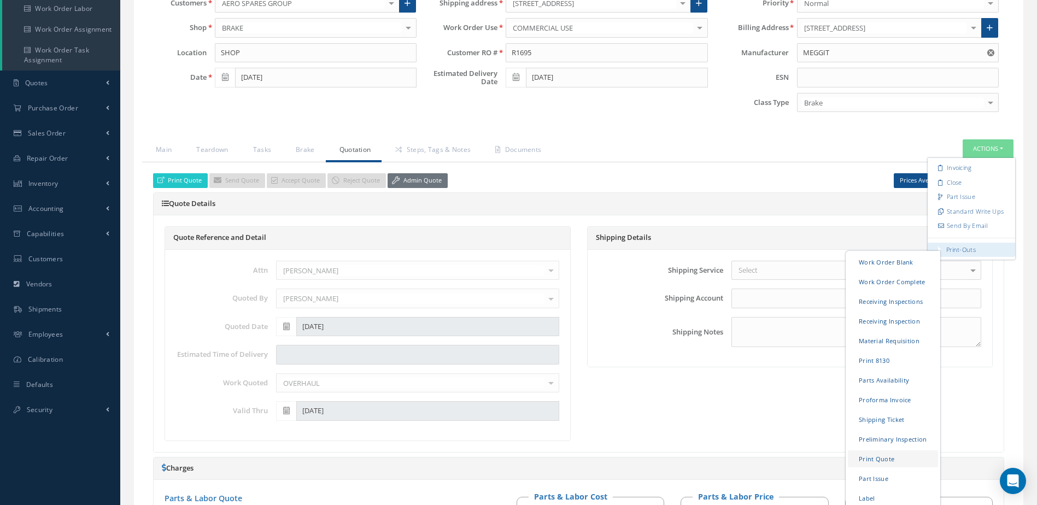
click at [883, 459] on link "Print Quote" at bounding box center [893, 459] width 90 height 17
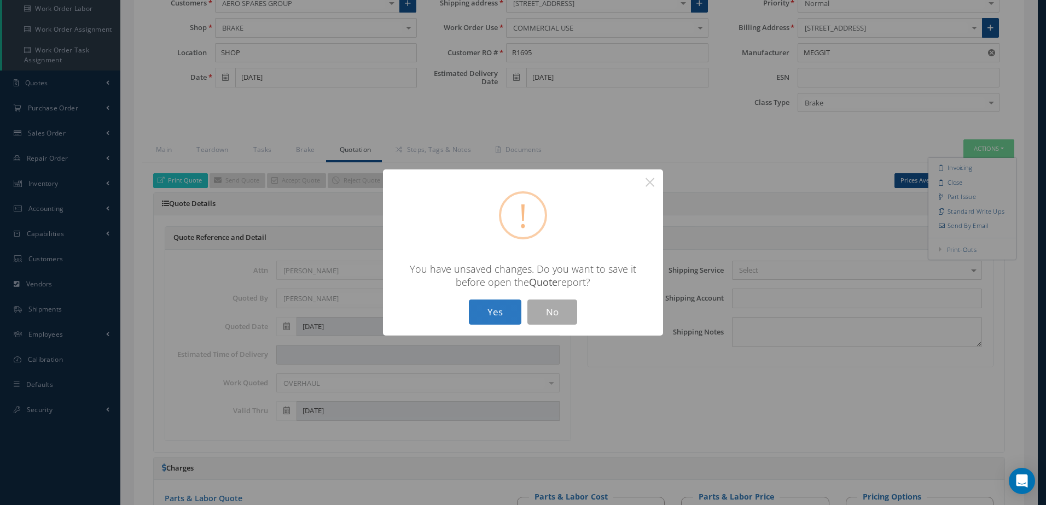
click at [500, 309] on button "Yes" at bounding box center [495, 313] width 53 height 26
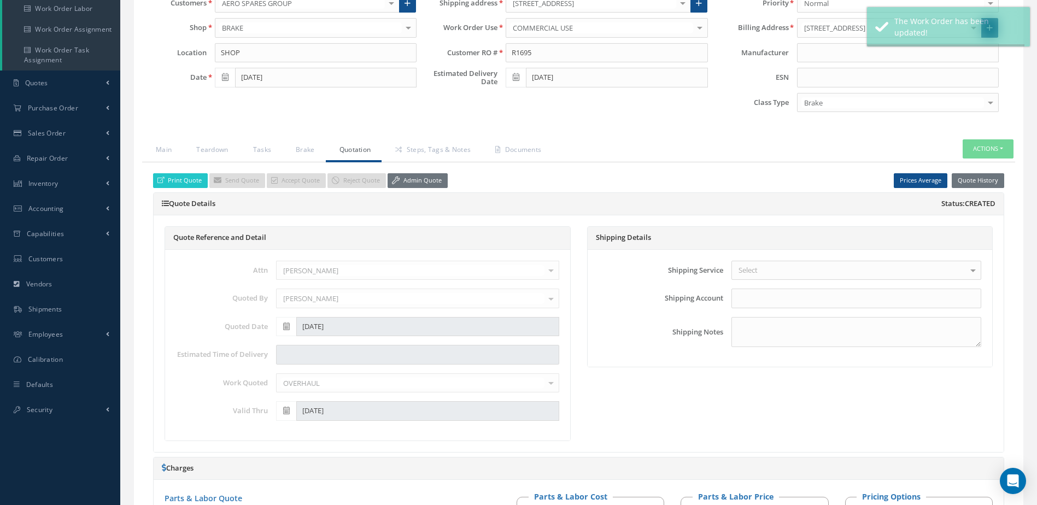
type input "MEGGIT"
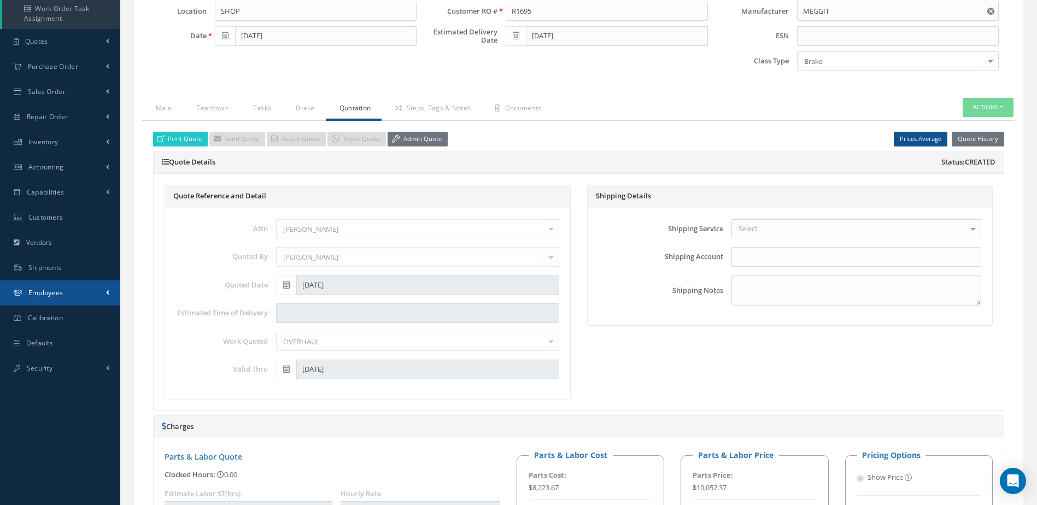
scroll to position [219, 0]
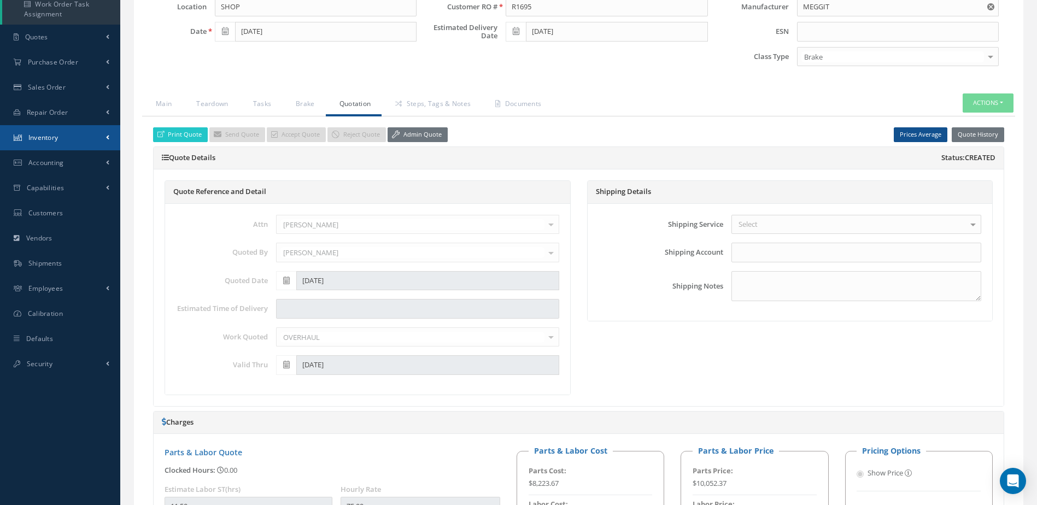
click at [57, 135] on span "Inventory" at bounding box center [43, 137] width 30 height 9
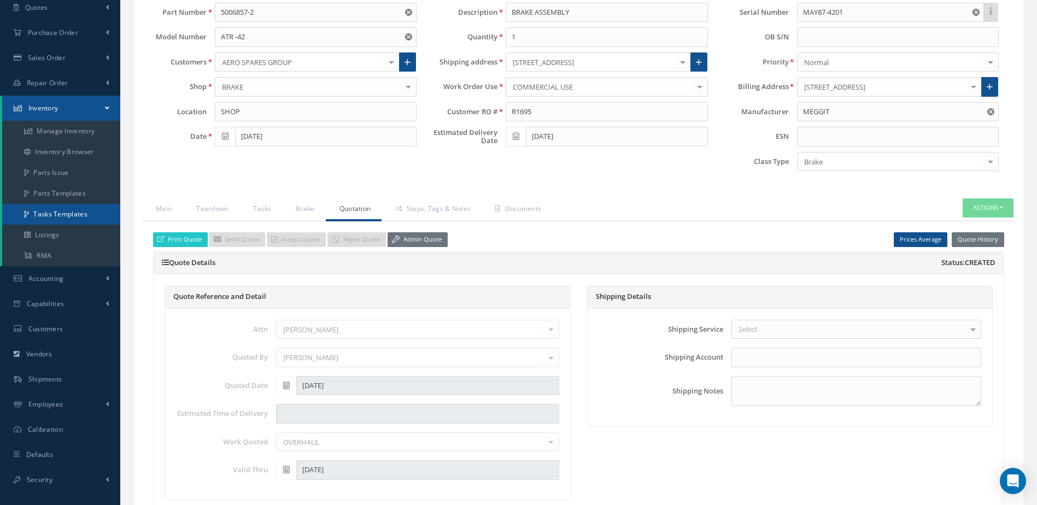
scroll to position [109, 0]
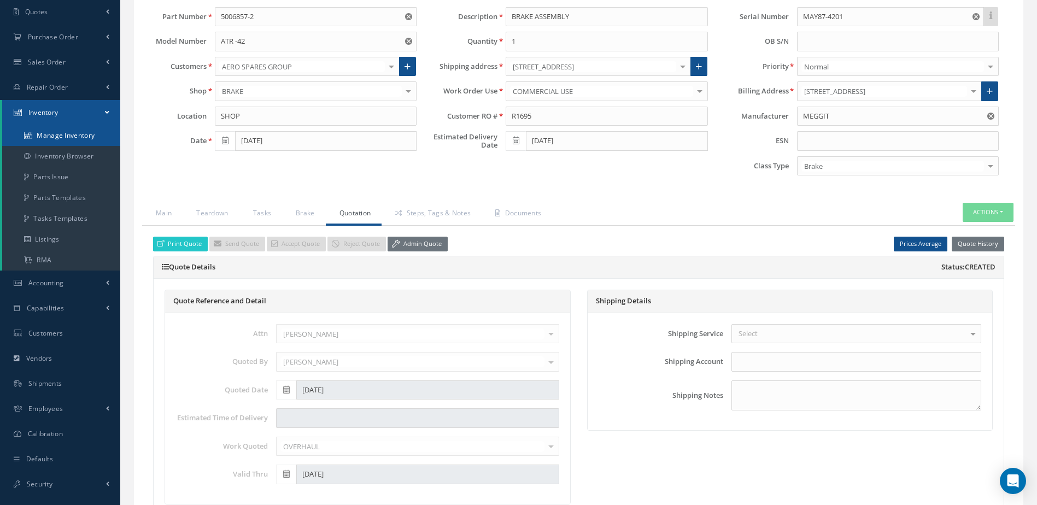
click at [58, 135] on link "Manage Inventory" at bounding box center [61, 135] width 118 height 21
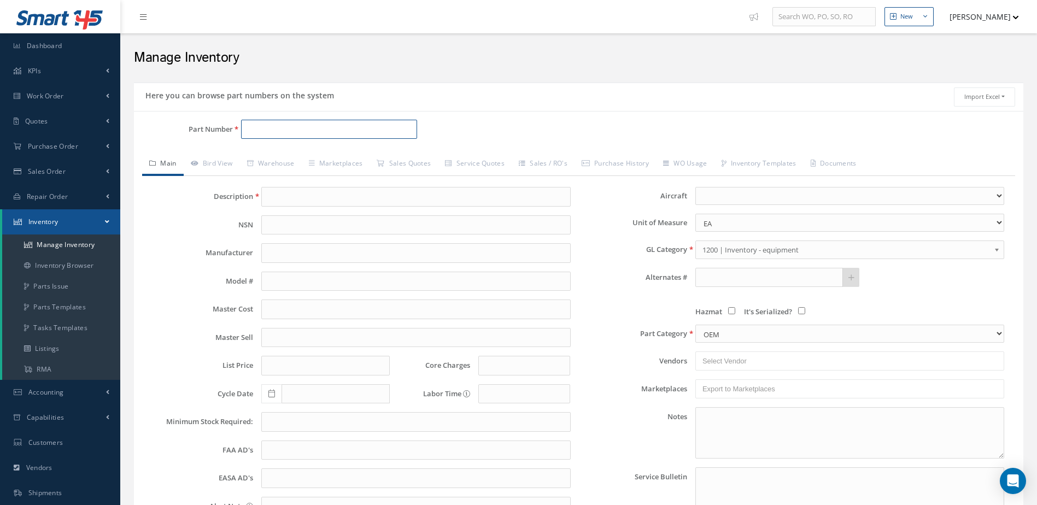
click at [290, 127] on input "Part Number" at bounding box center [329, 130] width 177 height 20
type input "472-060"
click at [328, 154] on span "472-060" at bounding box center [293, 157] width 98 height 11
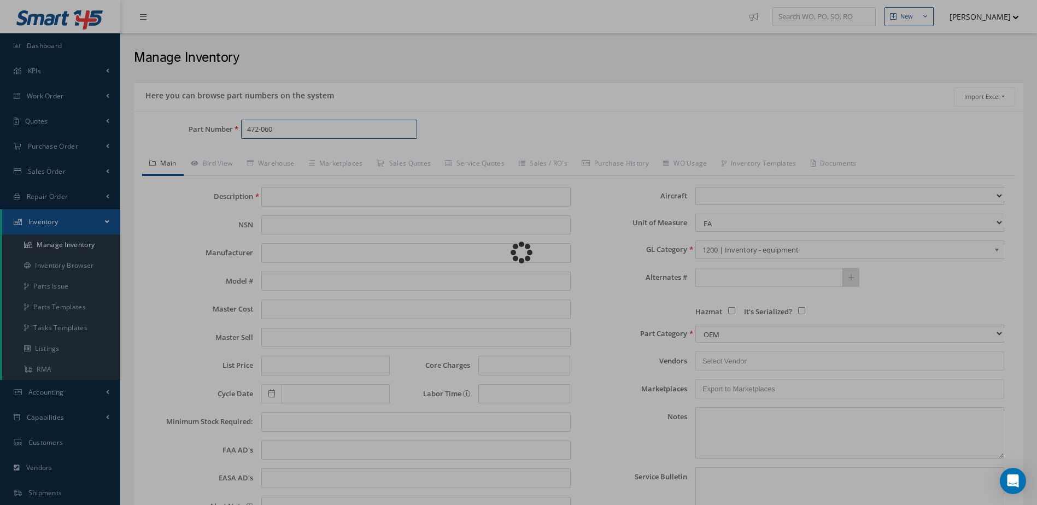
type input "LATCH"
type input "49.28"
type input "60.00"
type input "71.46"
type input "0.00"
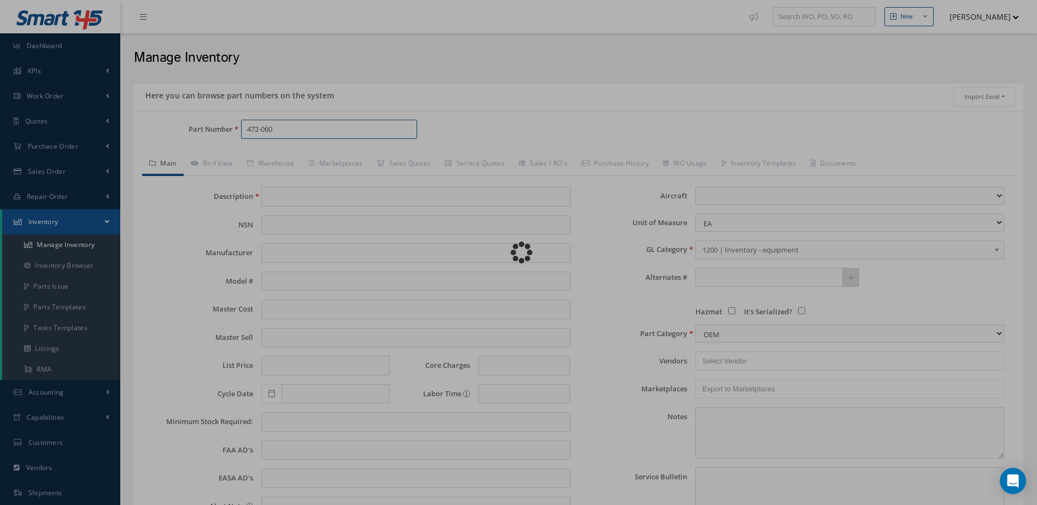
select select
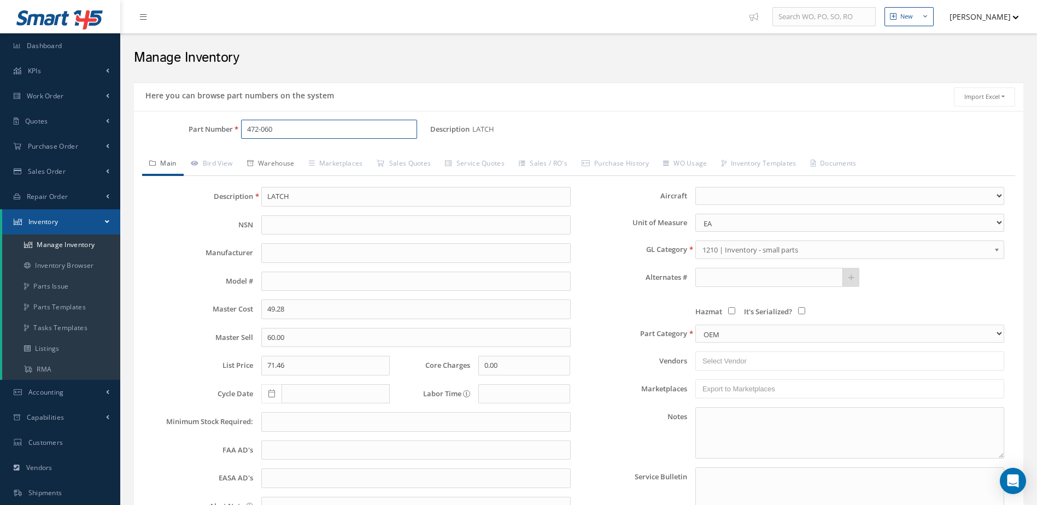
type input "472-060"
click at [284, 164] on link "Warehouse" at bounding box center [271, 164] width 62 height 23
